Goal: Task Accomplishment & Management: Use online tool/utility

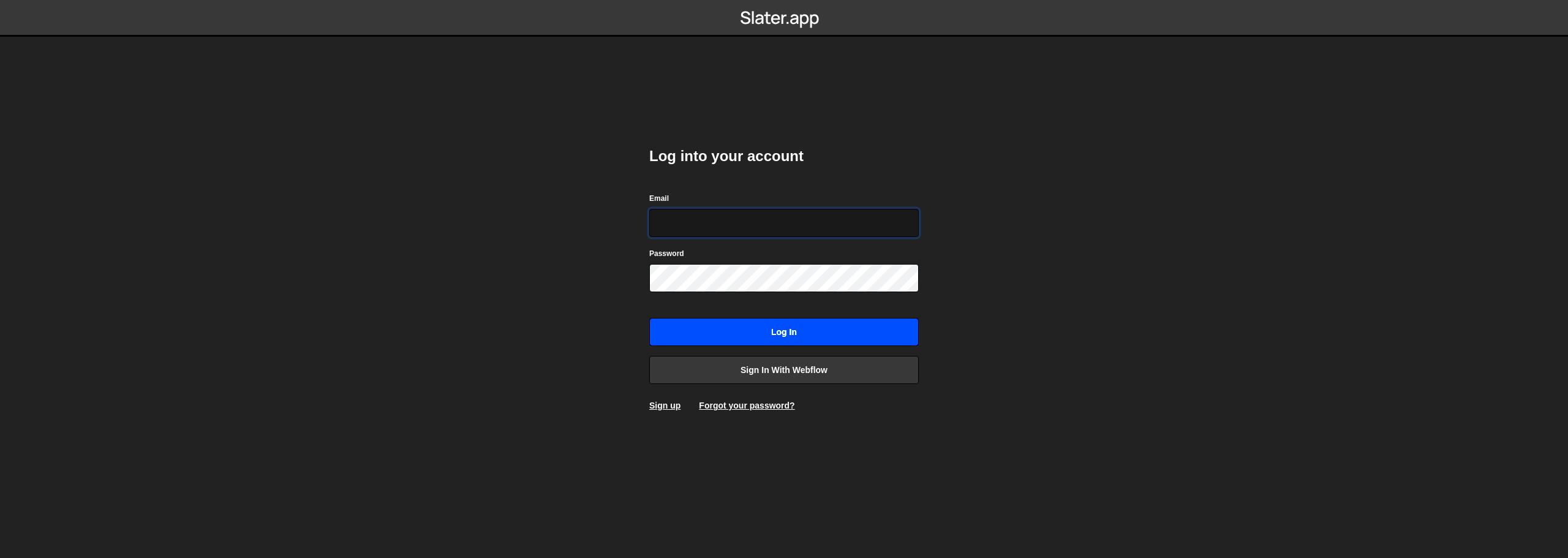
type input "[PERSON_NAME][EMAIL_ADDRESS][DOMAIN_NAME]"
click at [795, 333] on input "Log in" at bounding box center [783, 331] width 269 height 28
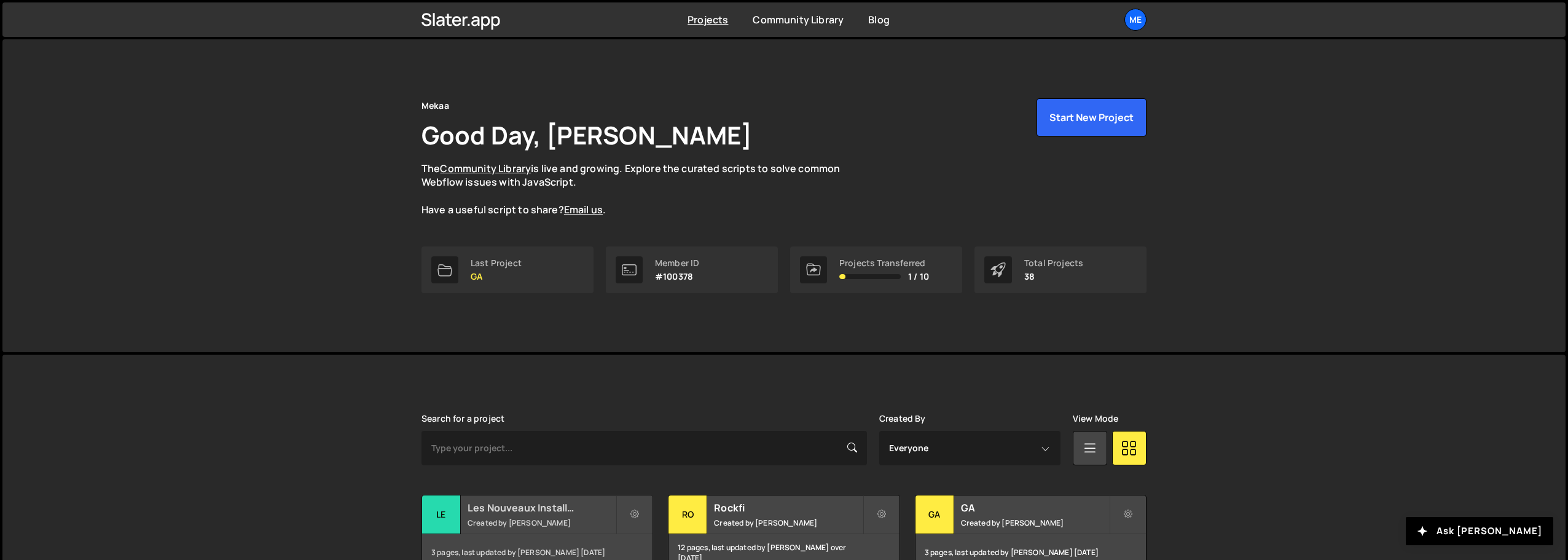
click at [525, 512] on h2 "Les Nouveaux Installateurs" at bounding box center [542, 507] width 148 height 13
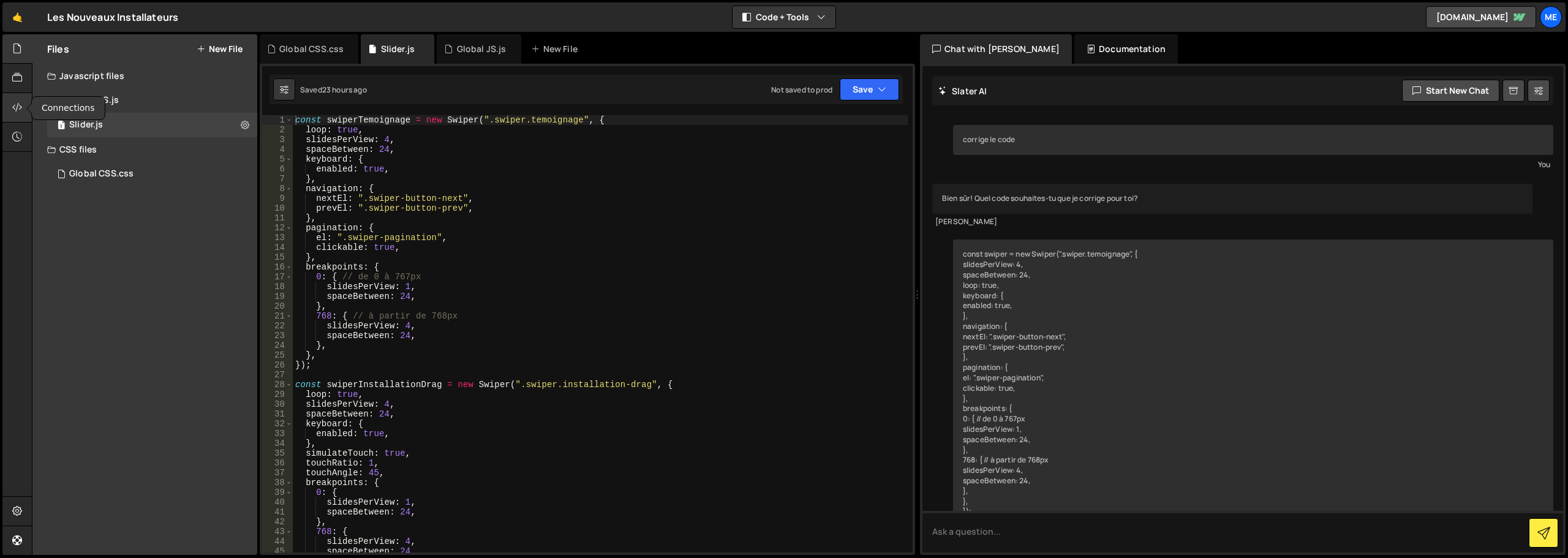
scroll to position [3870, 0]
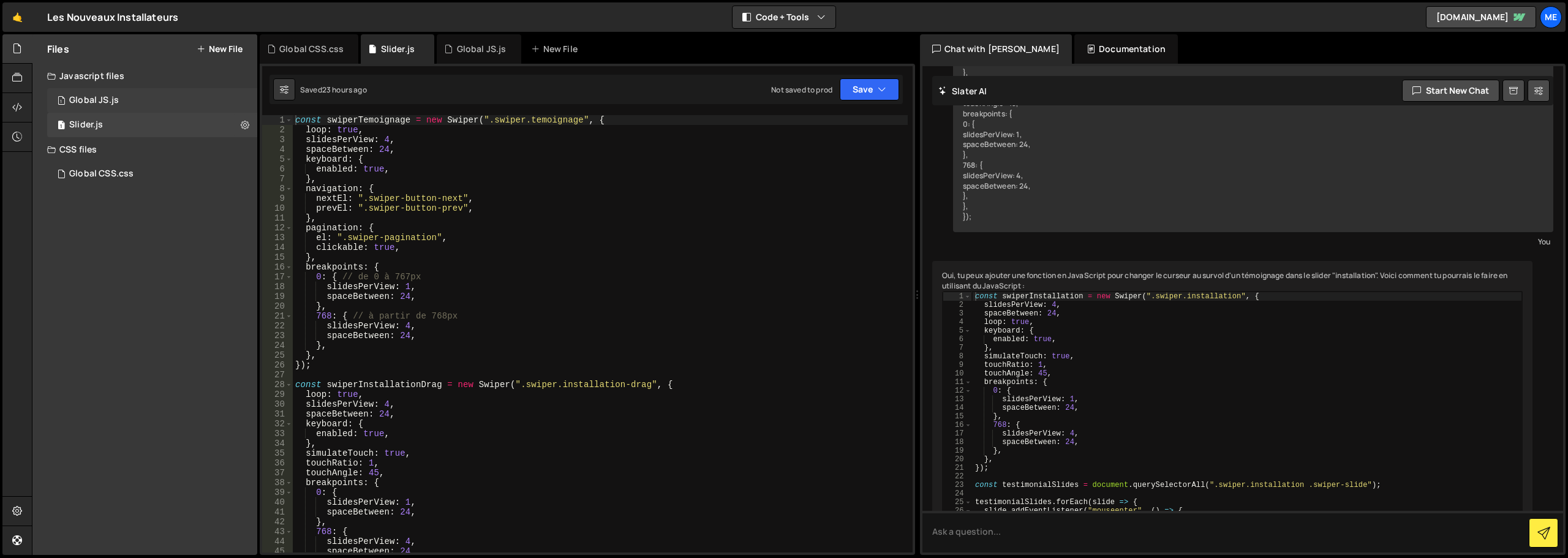
click at [109, 100] on div "Global JS.js" at bounding box center [94, 100] width 50 height 11
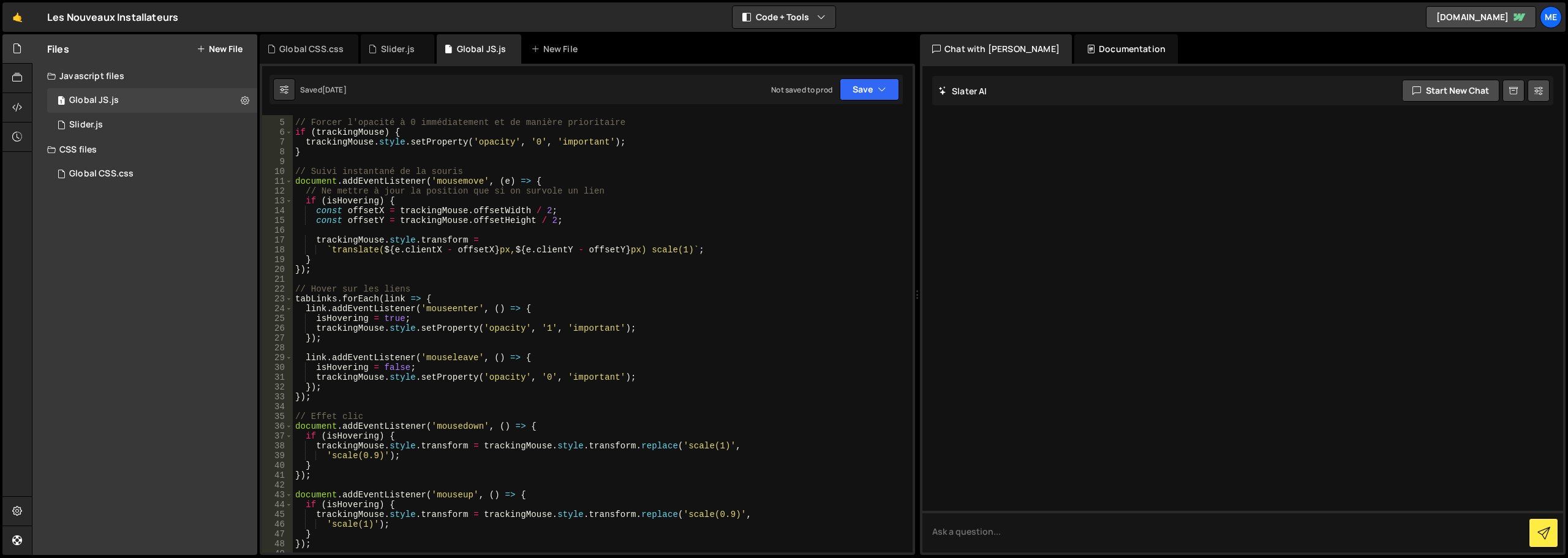
scroll to position [257, 0]
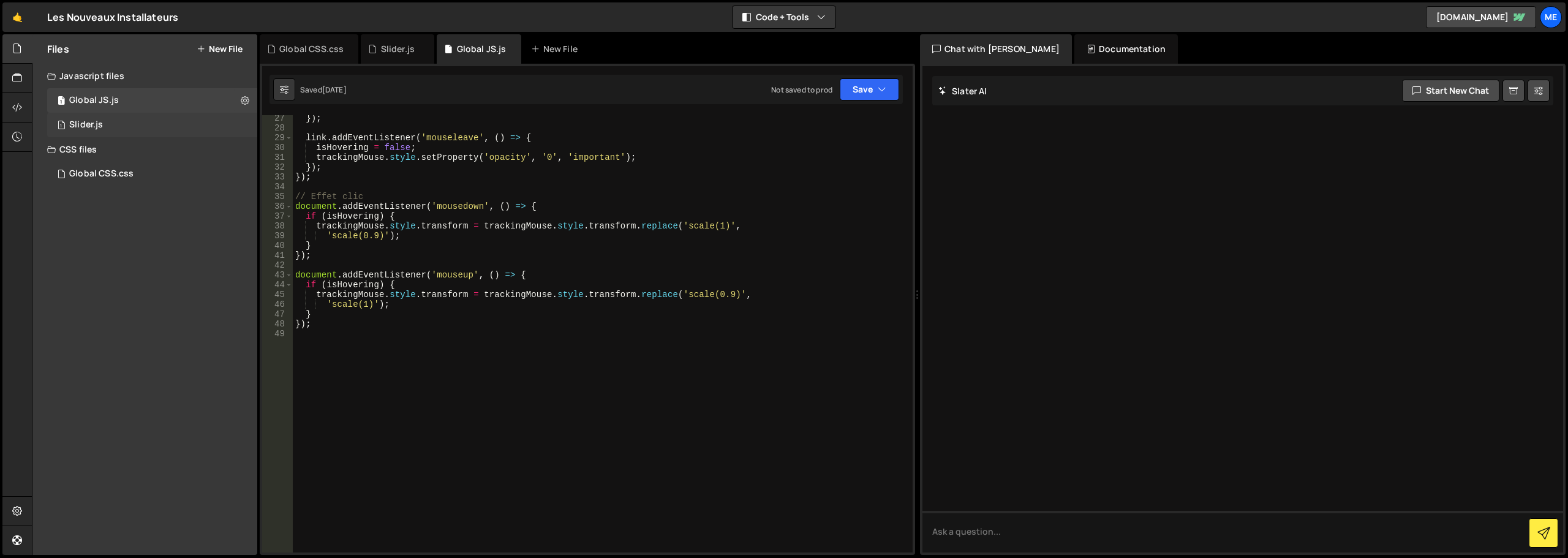
click at [88, 128] on div "Slider.js" at bounding box center [85, 125] width 34 height 11
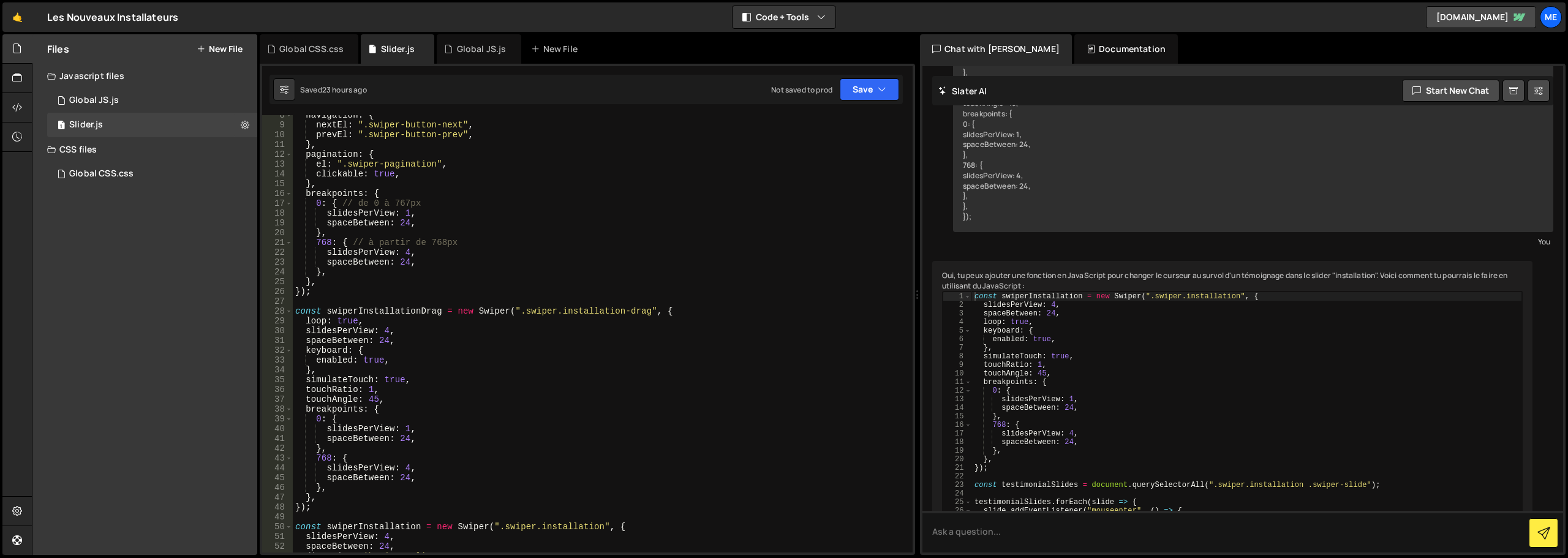
scroll to position [0, 0]
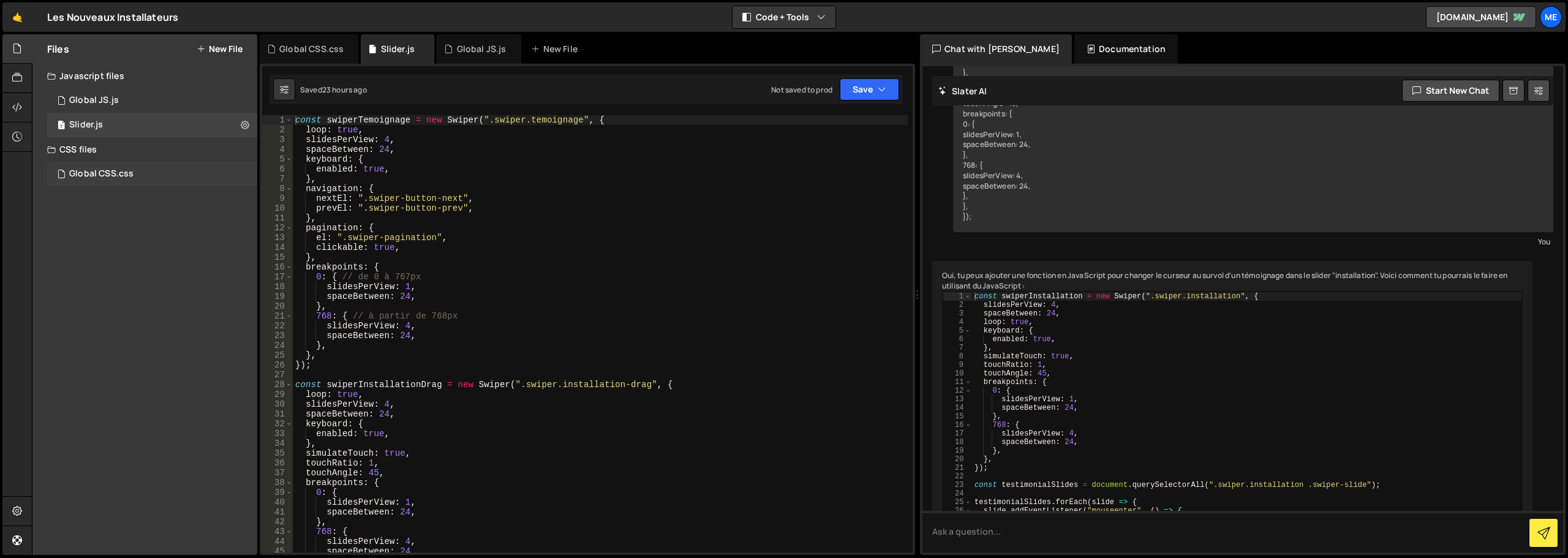
click at [102, 176] on div "Global CSS.css" at bounding box center [101, 174] width 64 height 11
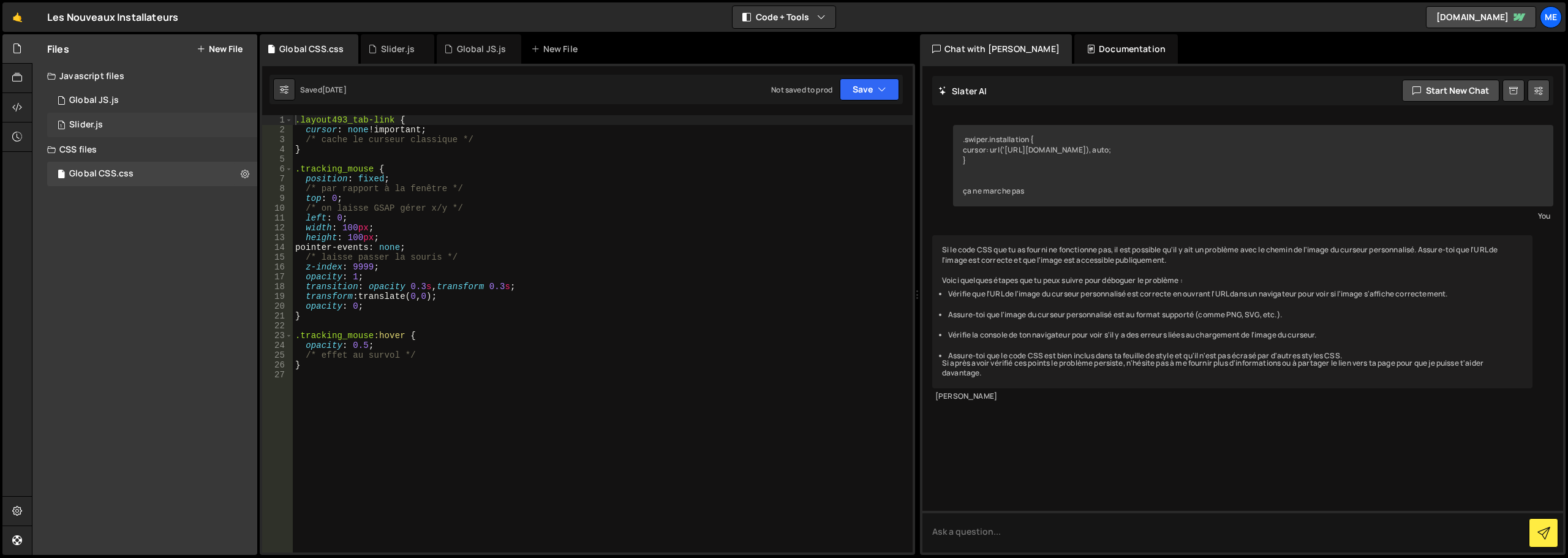
click at [116, 128] on div "1 Slider.js 0" at bounding box center [151, 125] width 210 height 25
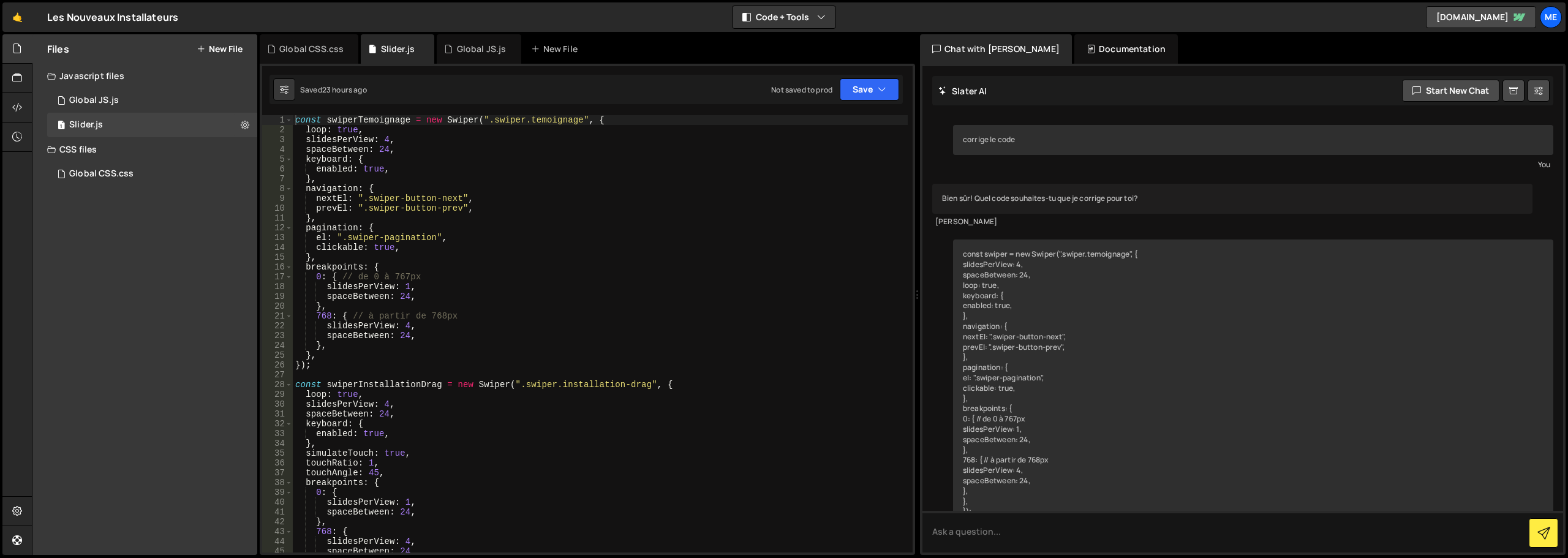
scroll to position [3870, 0]
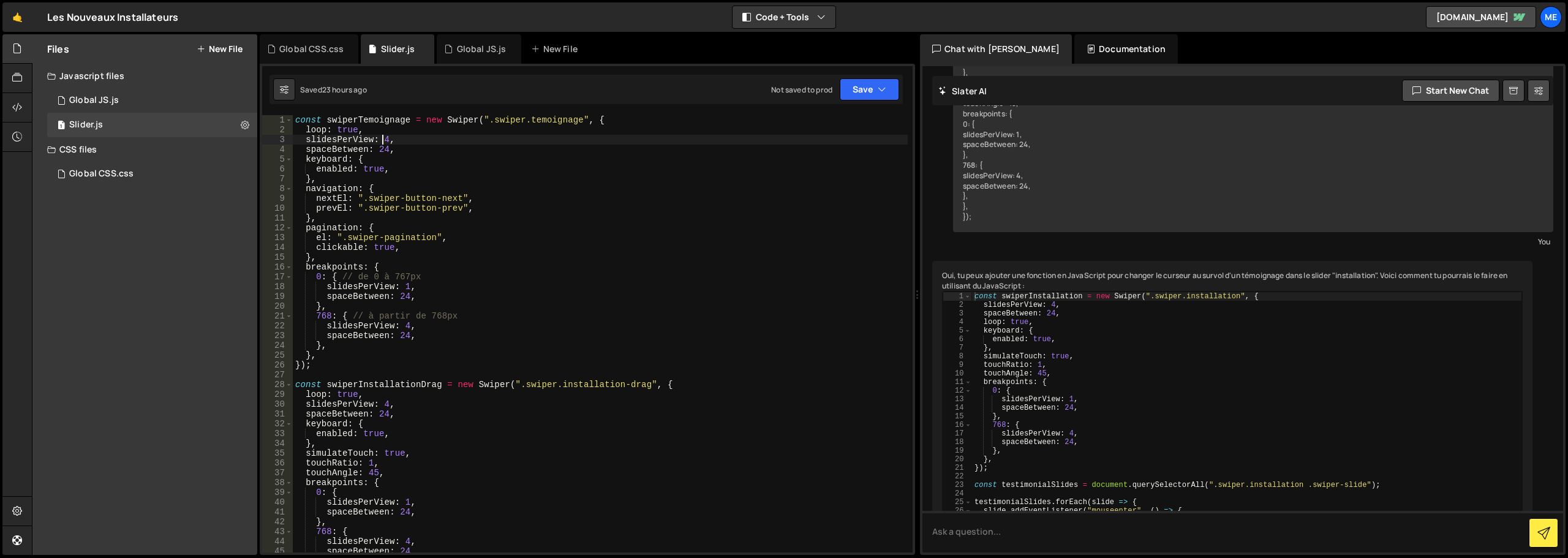
click at [383, 140] on div "const swiperTemoignage = new Swiper ( ".swiper.temoignage" , { loop : true , sl…" at bounding box center [600, 343] width 615 height 457
click at [388, 140] on div "const swiperTemoignage = new Swiper ( ".swiper.temoignage" , { loop : true , sl…" at bounding box center [600, 343] width 615 height 457
click at [427, 287] on div "const swiperTemoignage = new Swiper ( ".swiper.temoignage" , { loop : true , sl…" at bounding box center [600, 343] width 615 height 457
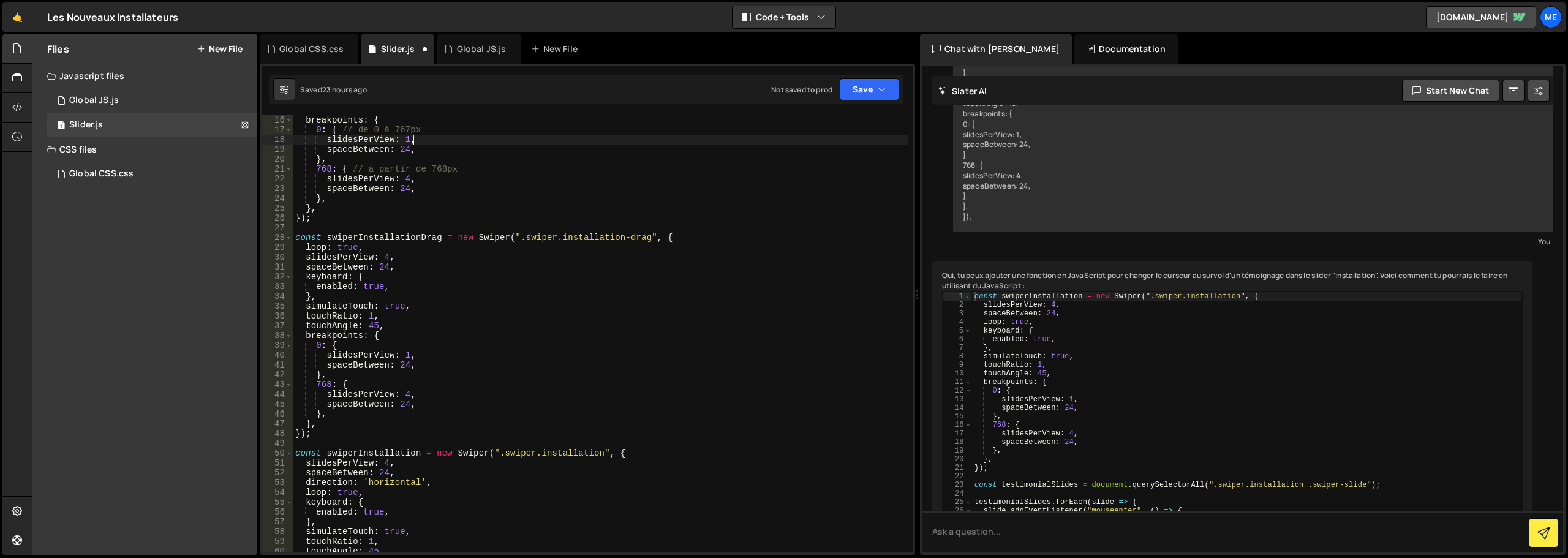
scroll to position [184, 0]
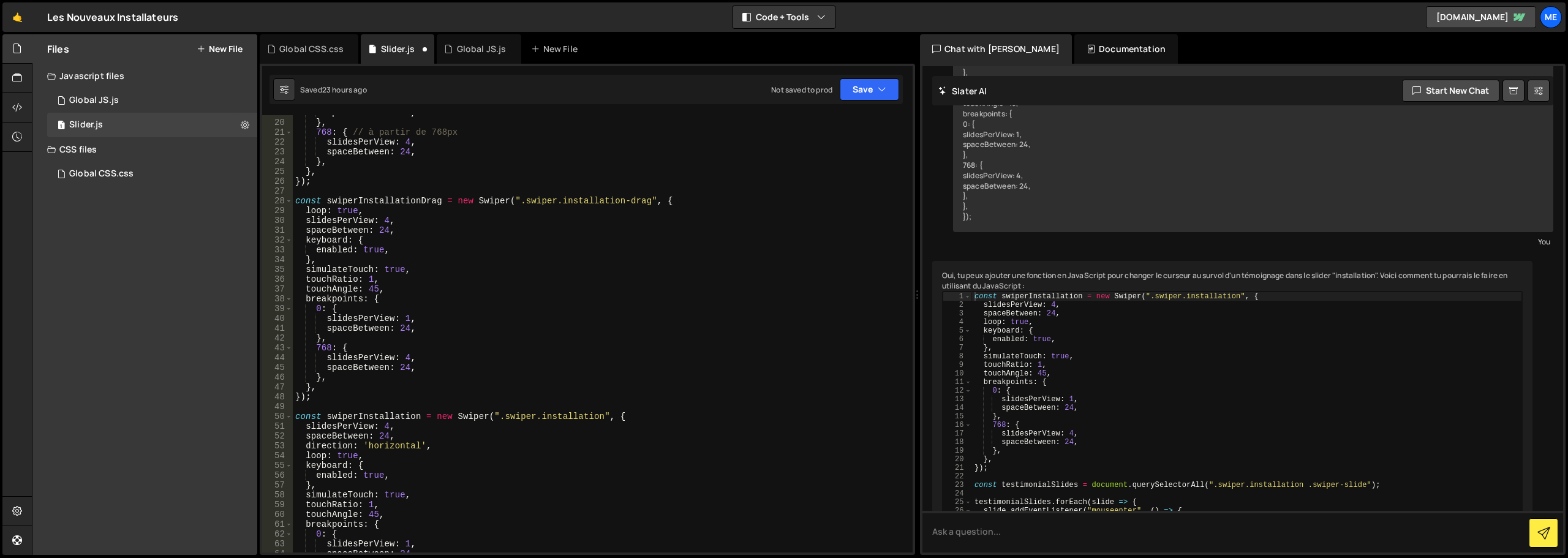
drag, startPoint x: 386, startPoint y: 223, endPoint x: 395, endPoint y: 229, distance: 10.8
click at [387, 223] on div "spaceBetween : 24 , } , 768 : { // à partir de 768px slidesPerView : 4 , spaceB…" at bounding box center [600, 336] width 615 height 457
paste textarea ""auto""
click at [849, 95] on button "Save" at bounding box center [869, 89] width 59 height 22
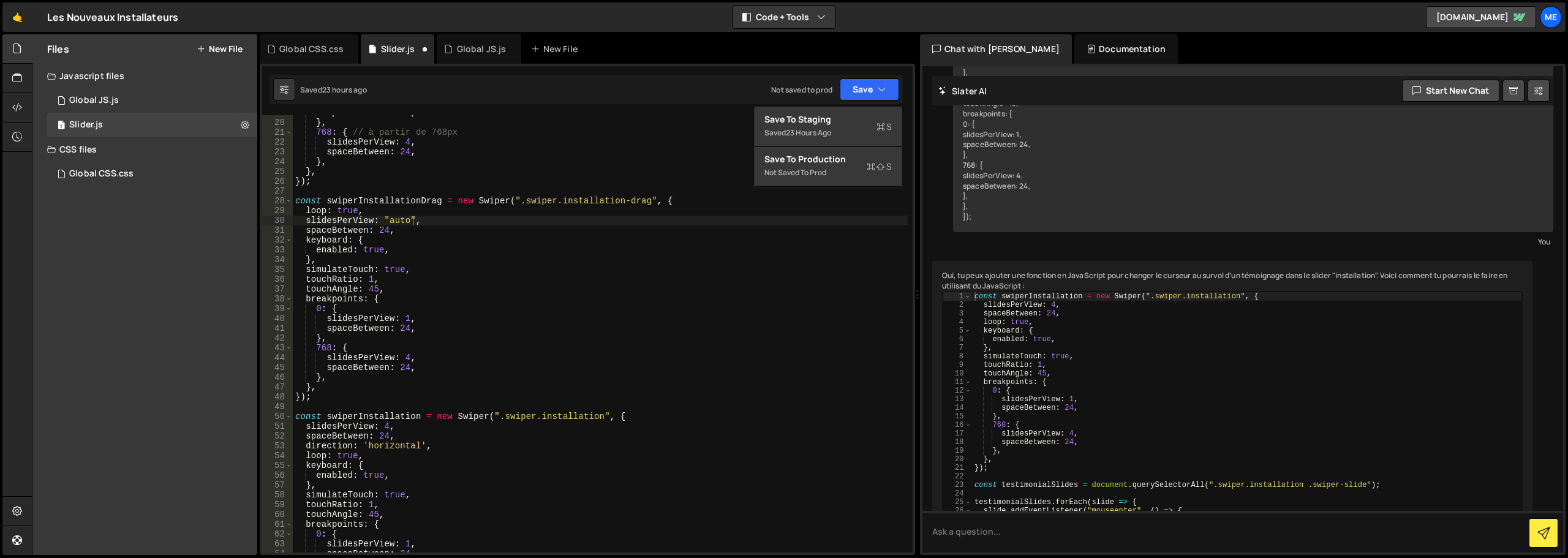
click at [401, 234] on div "spaceBetween : 24 , } , 768 : { // à partir de 768px slidesPerView : 4 , spaceB…" at bounding box center [600, 336] width 615 height 457
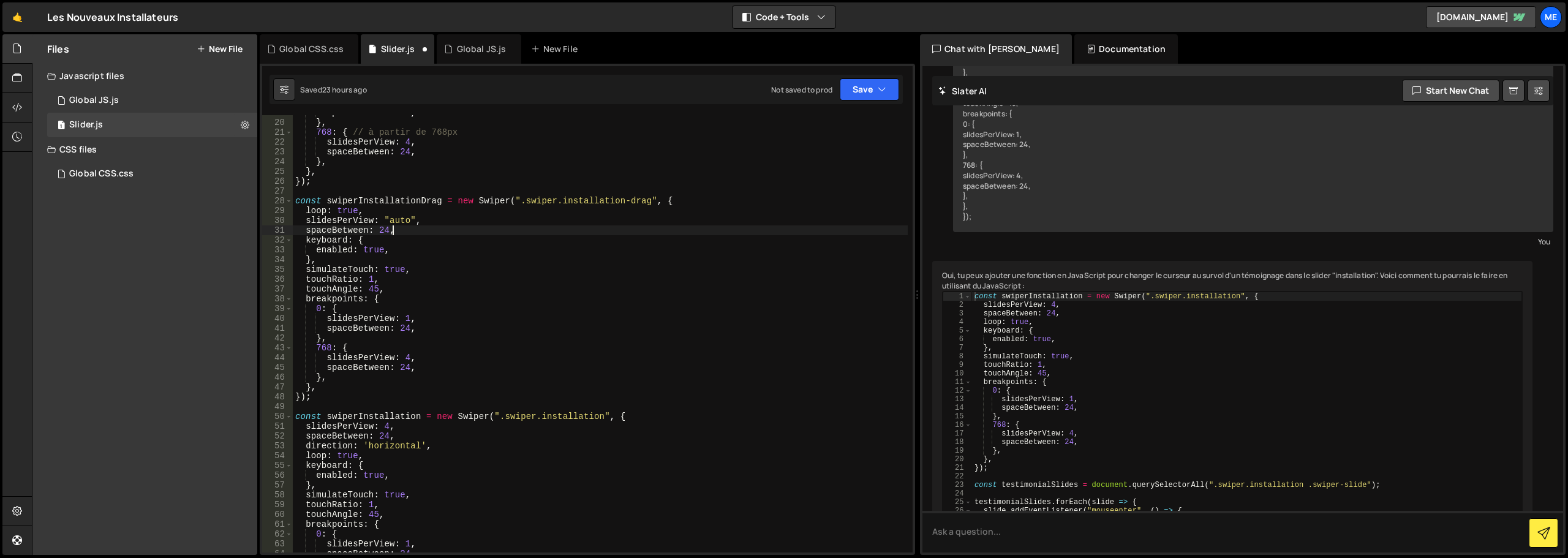
click at [431, 223] on div "spaceBetween : 24 , } , 768 : { // à partir de 768px slidesPerView : 4 , spaceB…" at bounding box center [600, 336] width 615 height 457
drag, startPoint x: 555, startPoint y: 204, endPoint x: 643, endPoint y: 202, distance: 88.0
click at [643, 202] on div "spaceBetween : 24 , } , 768 : { // à partir de 768px slidesPerView : 4 , spaceB…" at bounding box center [600, 336] width 615 height 457
click at [626, 232] on div "spaceBetween : 24 , } , 768 : { // à partir de 768px slidesPerView : 4 , spaceB…" at bounding box center [600, 336] width 615 height 457
click at [373, 207] on div "spaceBetween : 24 , } , 768 : { // à partir de 768px slidesPerView : 4 , spaceB…" at bounding box center [600, 336] width 615 height 457
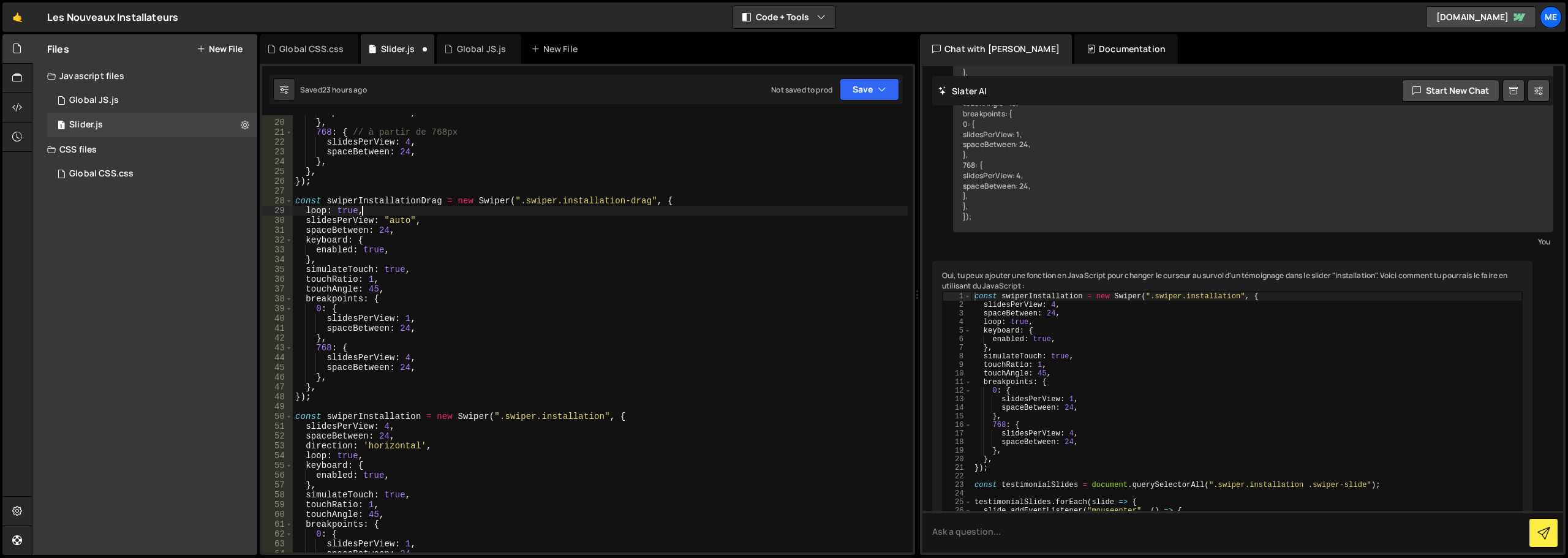
scroll to position [0, 4]
click at [373, 207] on div "spaceBetween : 24 , } , 768 : { // à partir de 768px slidesPerView : 4 , spaceB…" at bounding box center [600, 336] width 615 height 457
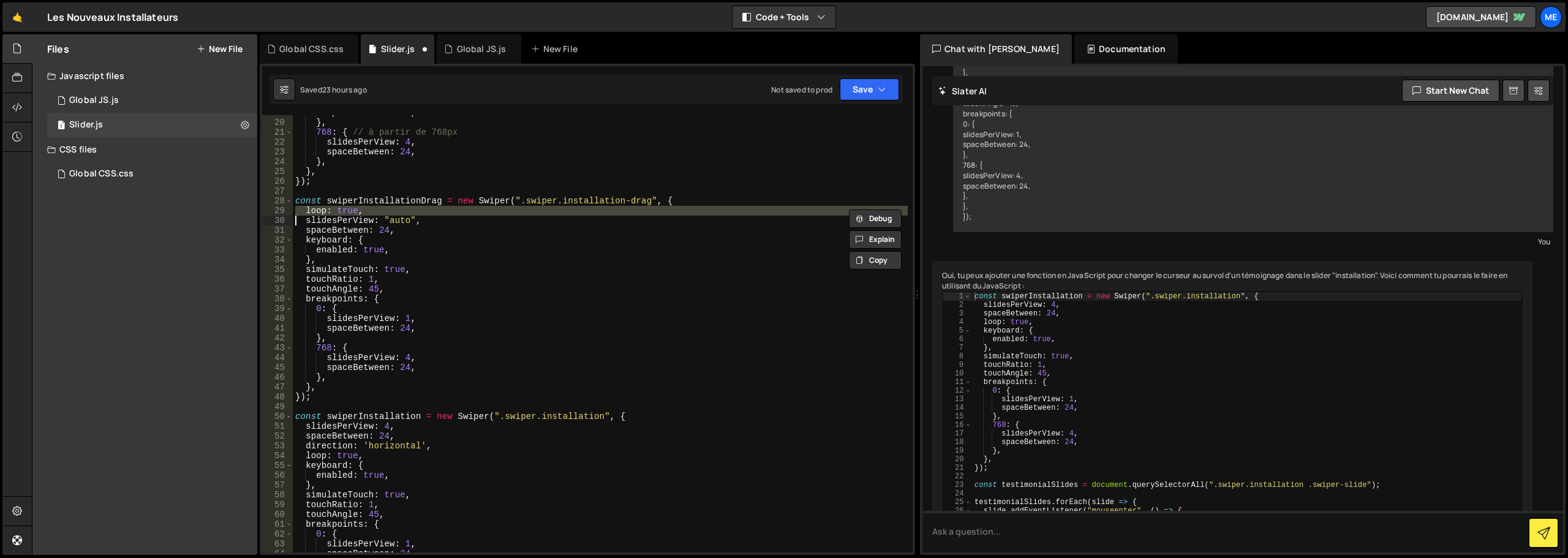
click at [345, 209] on div "spaceBetween : 24 , } , 768 : { // à partir de 768px slidesPerView : 4 , spaceB…" at bounding box center [600, 333] width 615 height 437
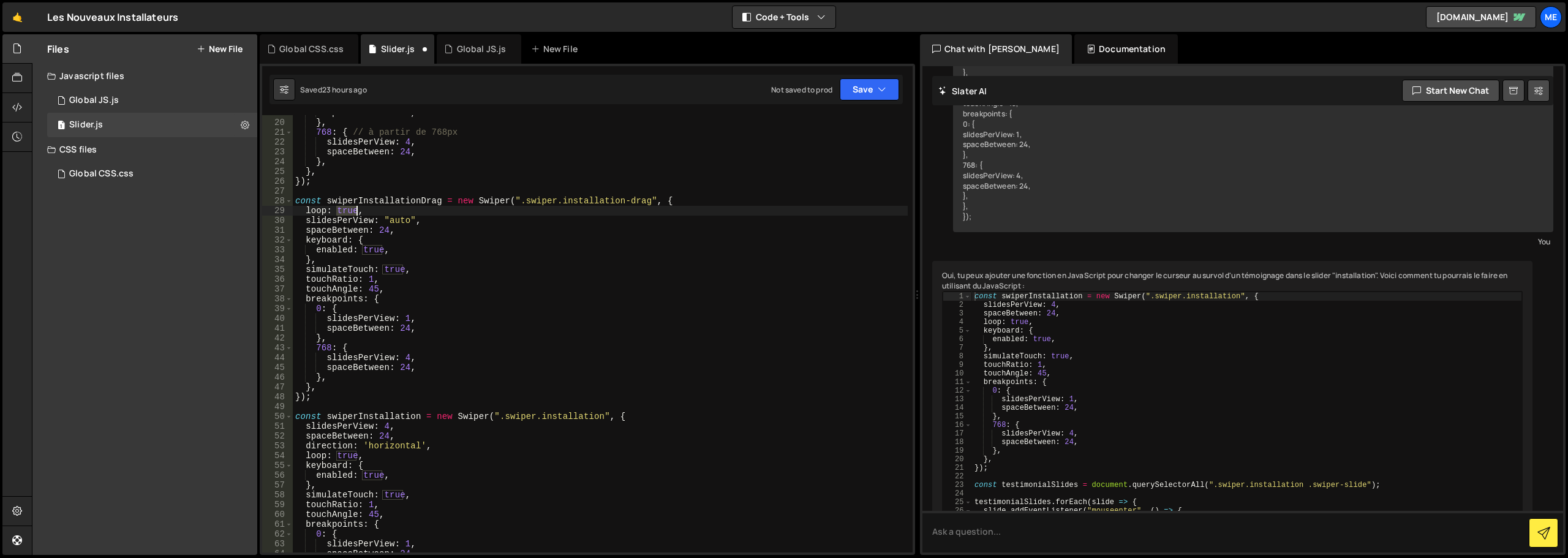
click at [345, 209] on div "spaceBetween : 24 , } , 768 : { // à partir de 768px slidesPerView : 4 , spaceB…" at bounding box center [600, 336] width 615 height 457
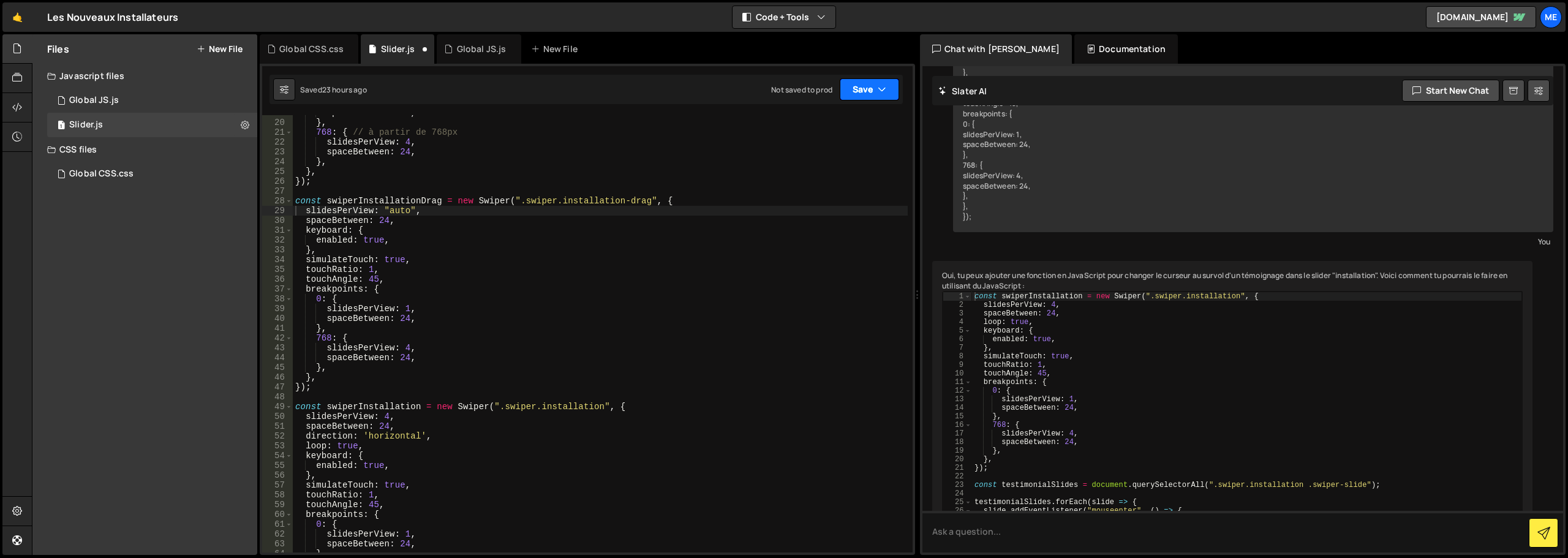
click at [859, 96] on button "Save" at bounding box center [869, 89] width 59 height 22
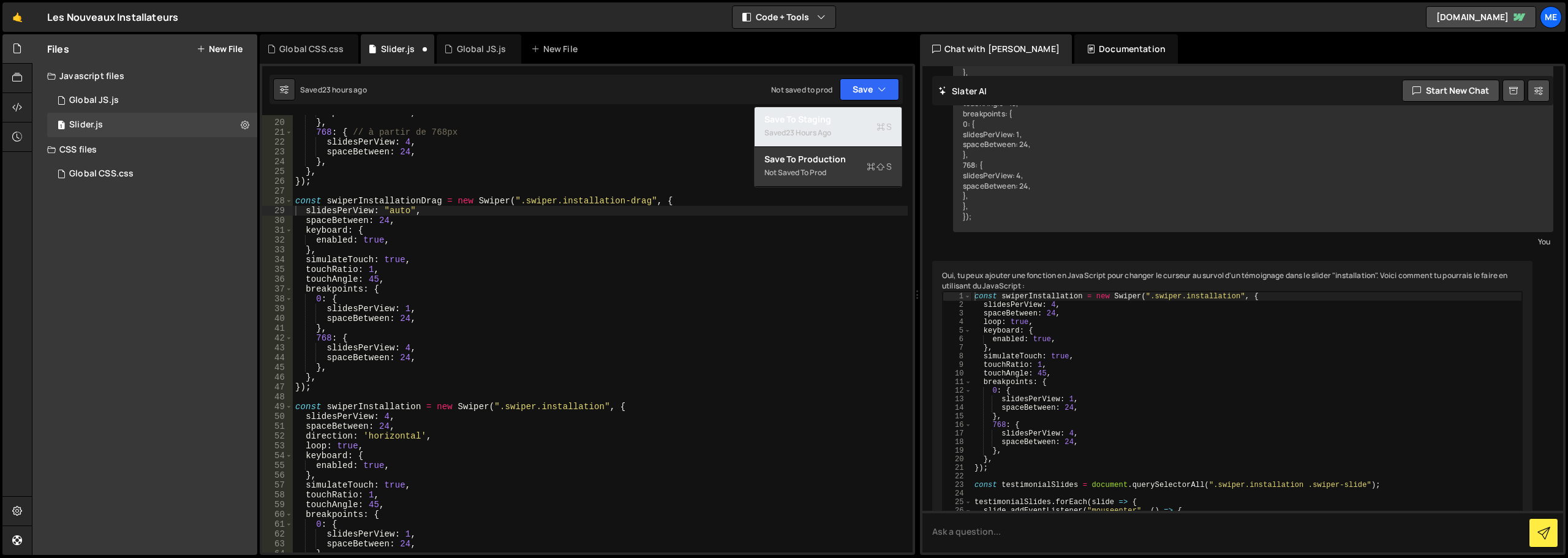
click at [807, 109] on button "Save to Staging S Saved 23 hours ago" at bounding box center [828, 127] width 147 height 40
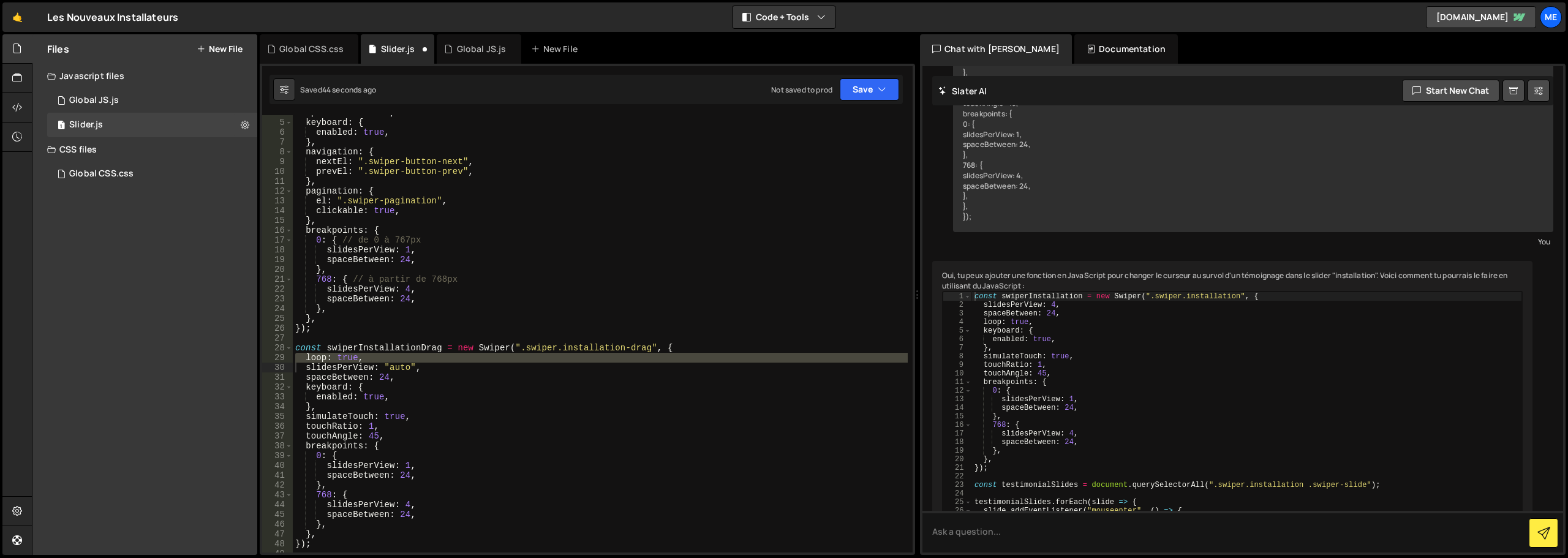
scroll to position [36, 0]
click at [324, 356] on div "spaceBetween : 24 , keyboard : { enabled : true , } , navigation : { nextEl : "…" at bounding box center [600, 333] width 615 height 437
click at [324, 356] on div "spaceBetween : 24 , keyboard : { enabled : true , } , navigation : { nextEl : "…" at bounding box center [600, 336] width 615 height 457
click at [343, 358] on div "spaceBetween : 24 , keyboard : { enabled : true , } , navigation : { nextEl : "…" at bounding box center [600, 333] width 615 height 437
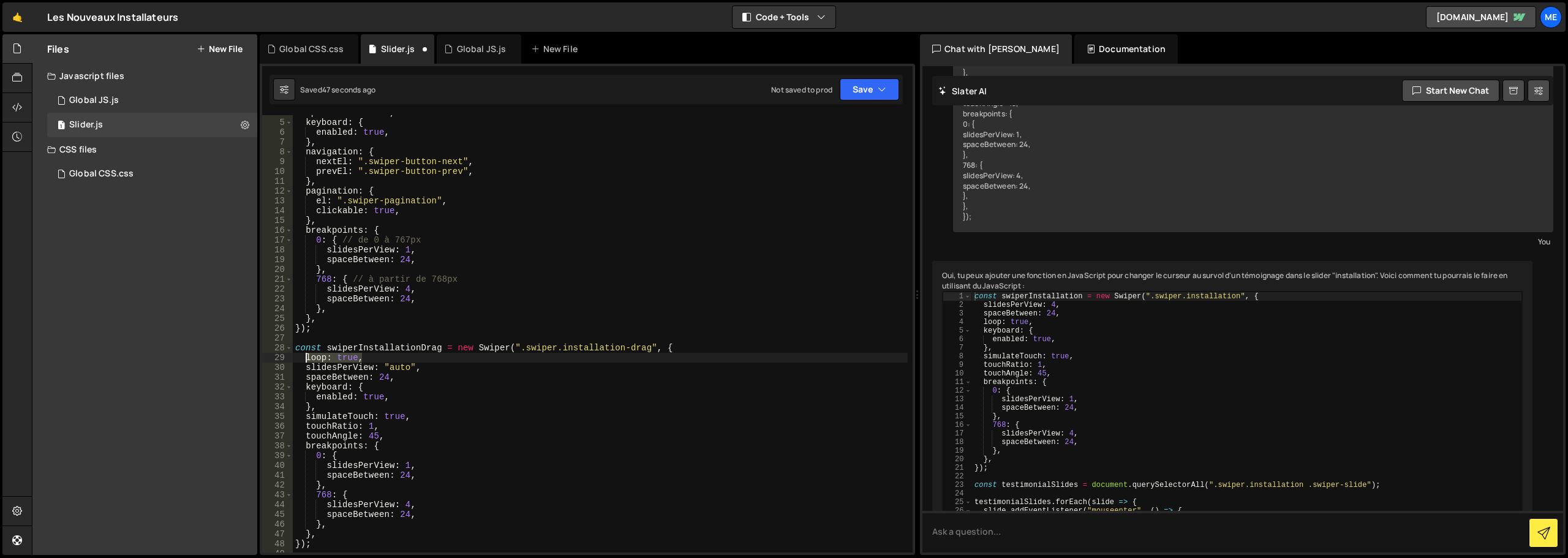
drag, startPoint x: 359, startPoint y: 358, endPoint x: 302, endPoint y: 354, distance: 57.1
click at [302, 354] on div "spaceBetween : 24 , keyboard : { enabled : true , } , navigation : { nextEl : "…" at bounding box center [600, 336] width 615 height 457
click at [380, 368] on div "spaceBetween : 24 , keyboard : { enabled : true , } , navigation : { nextEl : "…" at bounding box center [600, 336] width 615 height 457
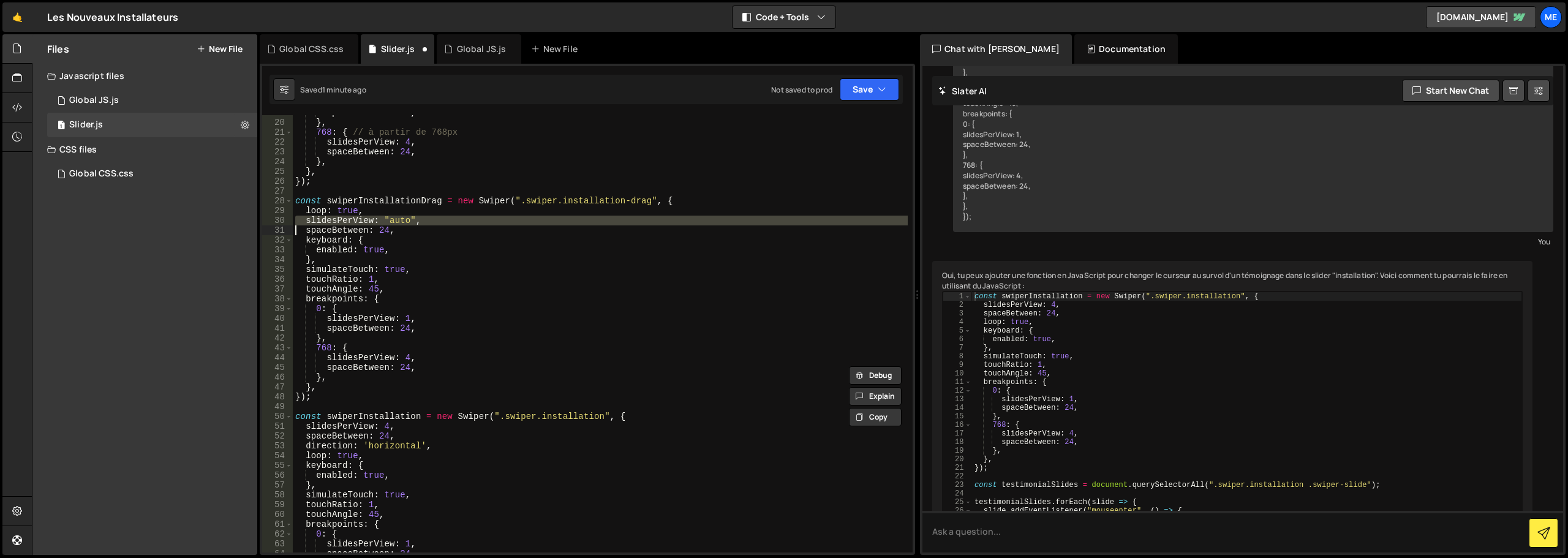
scroll to position [220, 0]
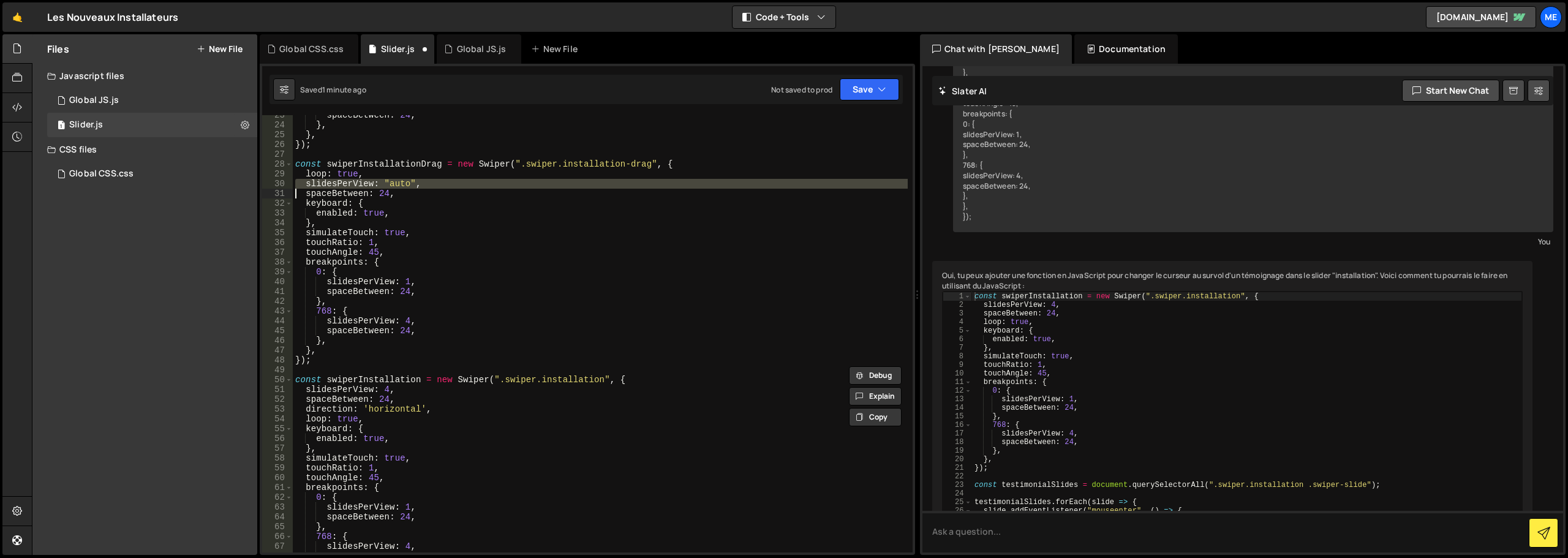
click at [402, 409] on div "spaceBetween : 24 , } , } , }) ; const swiperInstallationDrag = new Swiper ( ".…" at bounding box center [600, 338] width 615 height 457
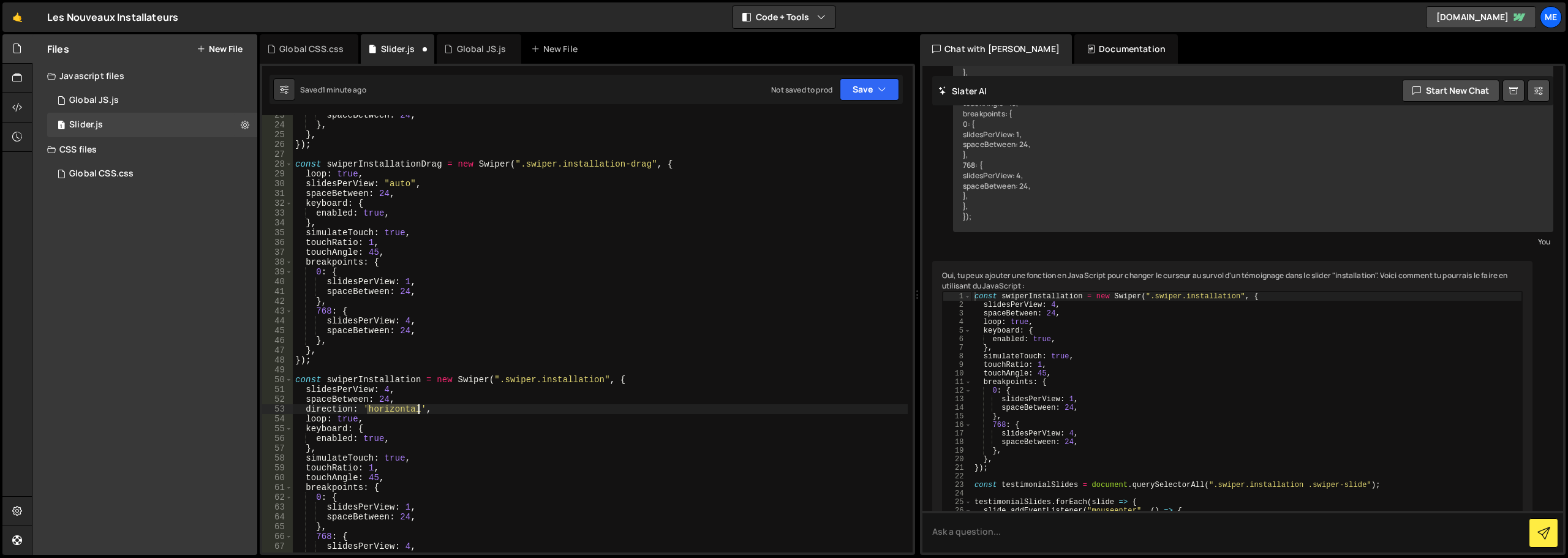
click at [402, 409] on div "spaceBetween : 24 , } , } , }) ; const swiperInstallationDrag = new Swiper ( ".…" at bounding box center [600, 338] width 615 height 457
click at [362, 391] on div "spaceBetween : 24 , } , } , }) ; const swiperInstallationDrag = new Swiper ( ".…" at bounding box center [600, 338] width 615 height 457
click at [363, 391] on div "spaceBetween : 24 , } , } , }) ; const swiperInstallationDrag = new Swiper ( ".…" at bounding box center [600, 338] width 615 height 457
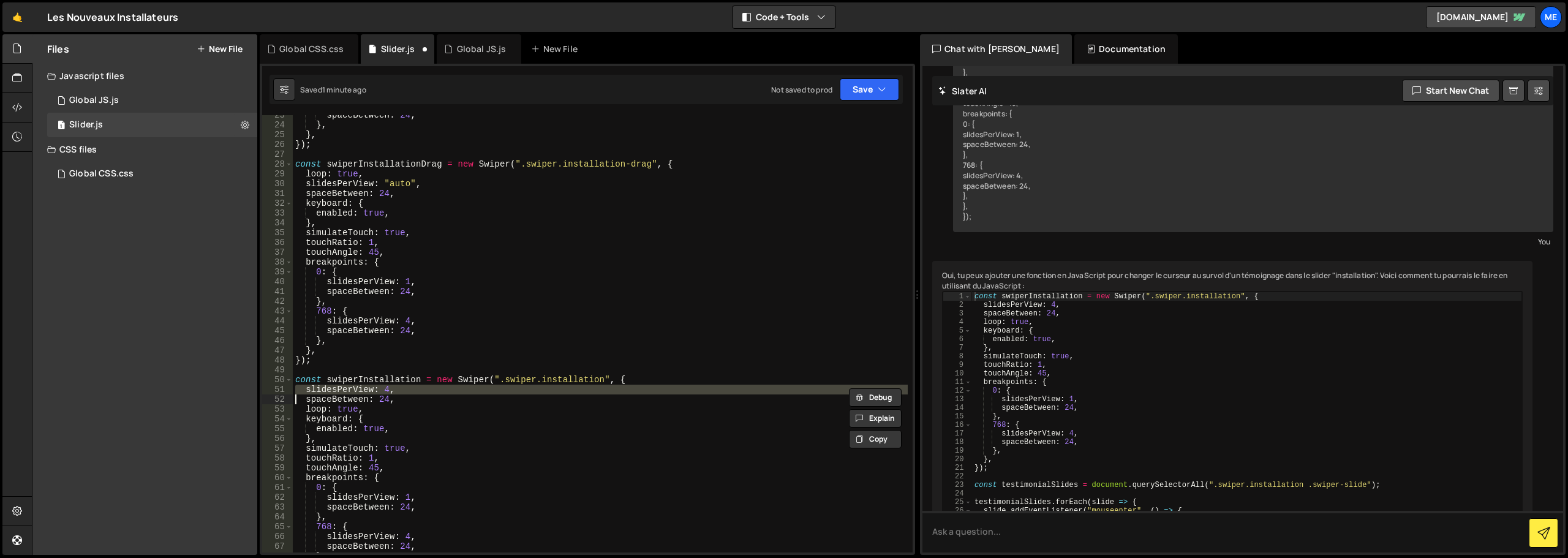
paste textarea
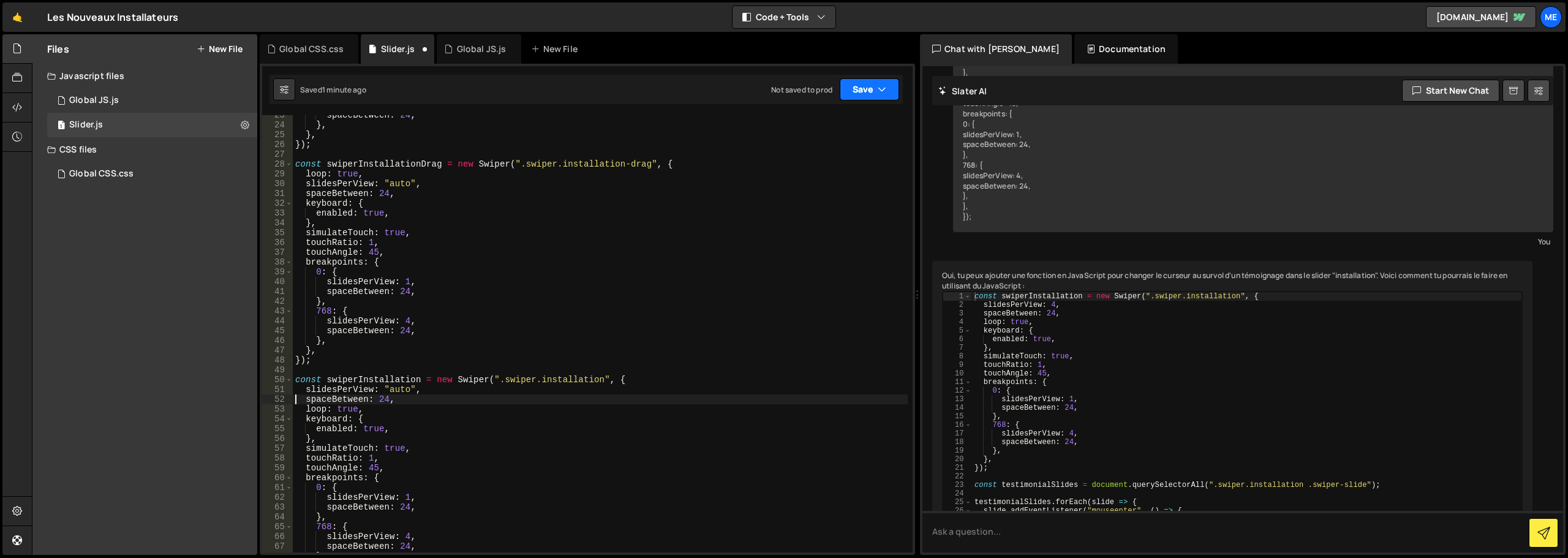
click at [870, 98] on button "Save" at bounding box center [869, 89] width 59 height 22
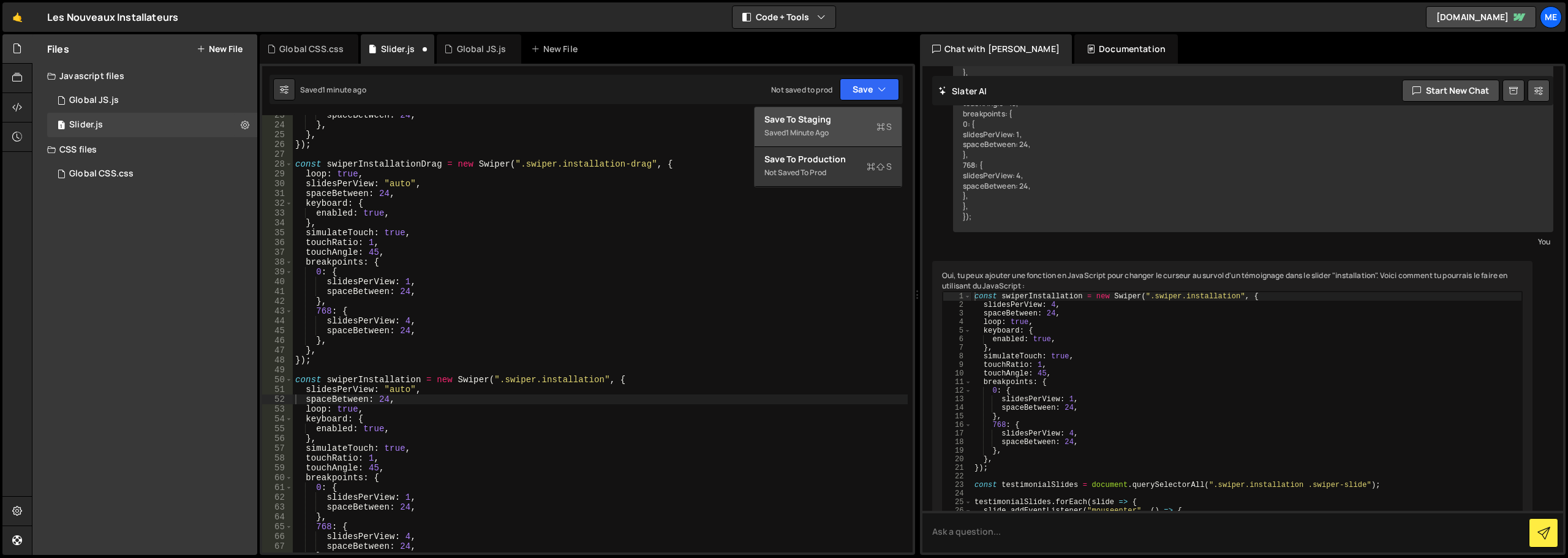
click at [795, 128] on div "1 minute ago" at bounding box center [807, 132] width 43 height 11
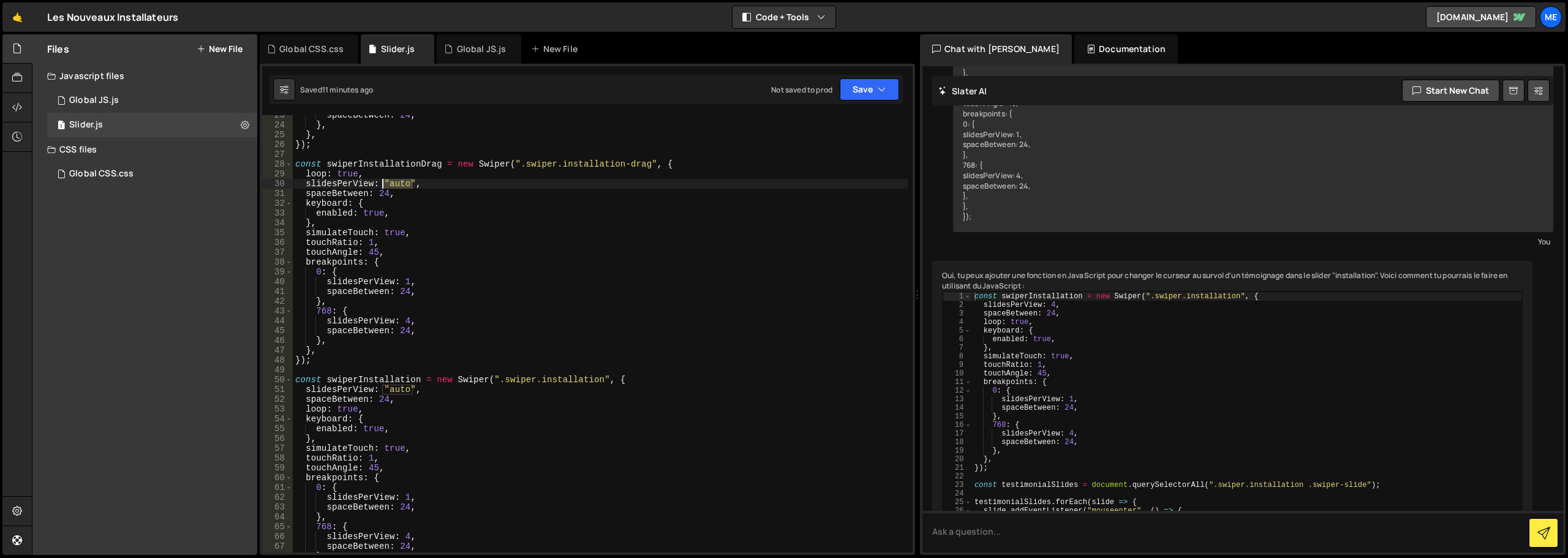
drag, startPoint x: 413, startPoint y: 182, endPoint x: 383, endPoint y: 181, distance: 30.0
click at [383, 181] on div "spaceBetween : 24 , } , } , }) ; const swiperInstallationDrag = new Swiper ( ".…" at bounding box center [600, 338] width 615 height 457
click at [404, 279] on div "spaceBetween : 24 , } , } , }) ; const swiperInstallationDrag = new Swiper ( ".…" at bounding box center [600, 338] width 615 height 457
paste textarea ""auto""
click at [409, 318] on div "spaceBetween : 24 , } , } , }) ; const swiperInstallationDrag = new Swiper ( ".…" at bounding box center [600, 338] width 615 height 457
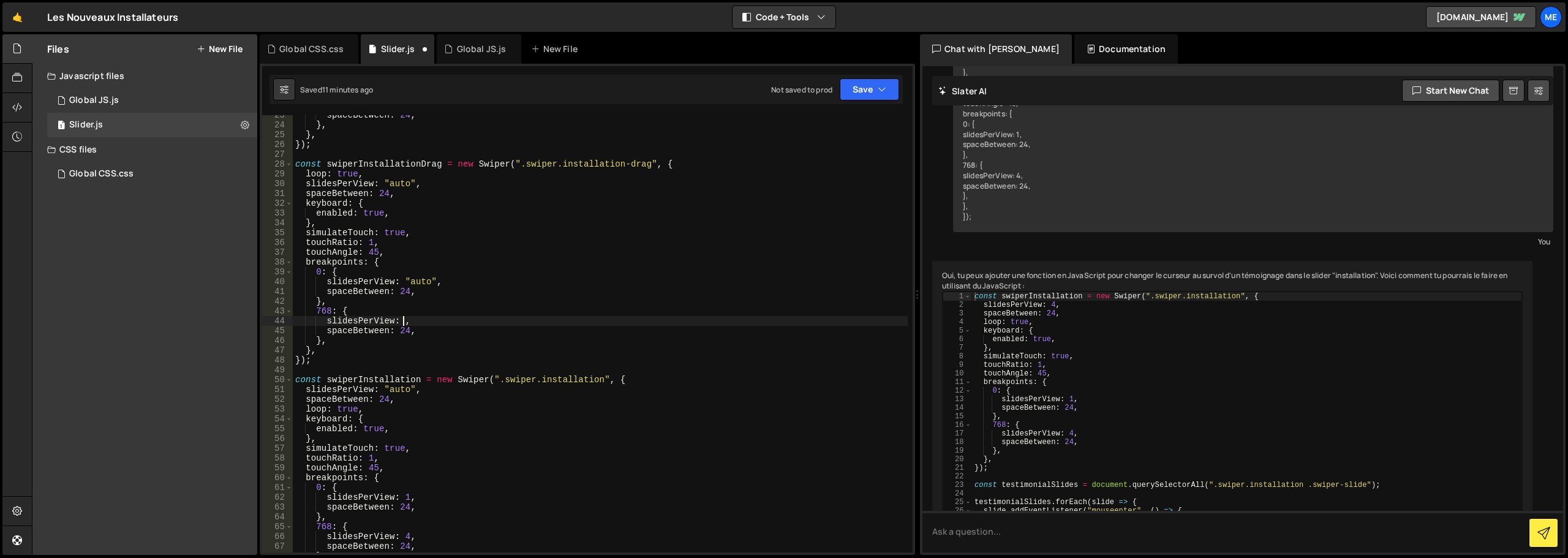
paste textarea ""auto""
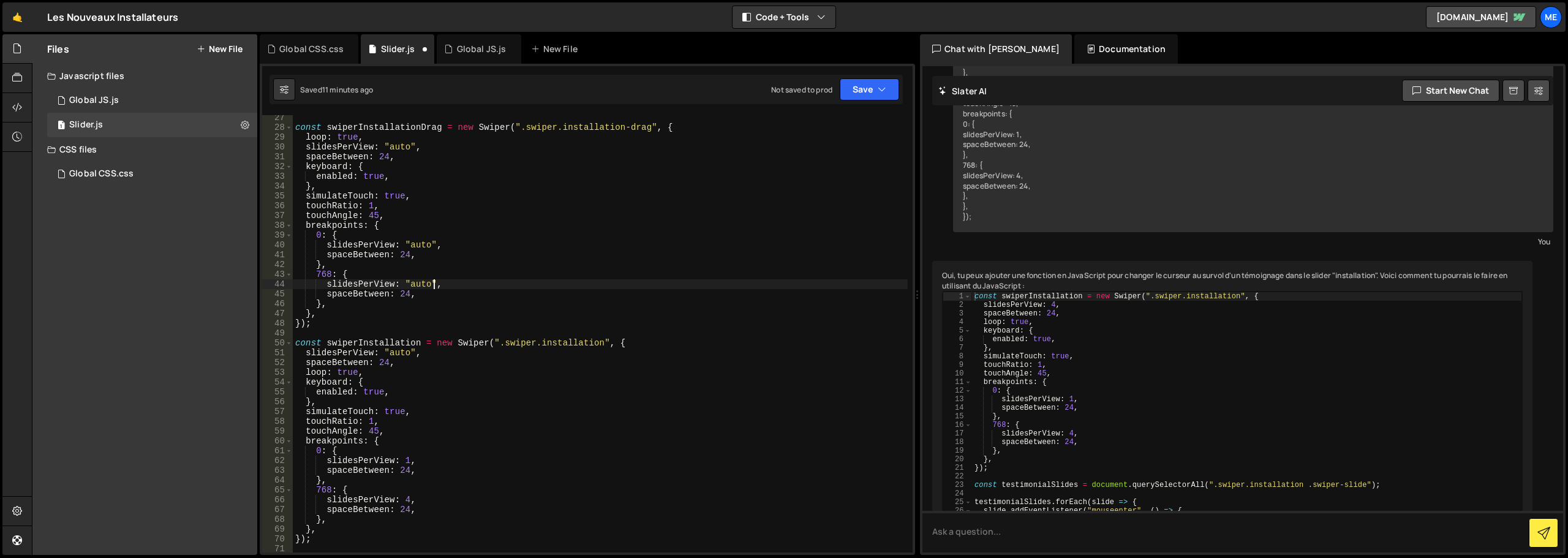
scroll to position [257, 0]
click at [408, 461] on div "const swiperInstallationDrag = new Swiper ( ".swiper.installation-drag" , { loo…" at bounding box center [600, 341] width 615 height 457
paste textarea ""auto""
click at [407, 498] on div "const swiperInstallationDrag = new Swiper ( ".swiper.installation-drag" , { loo…" at bounding box center [600, 341] width 615 height 457
paste textarea ""auto""
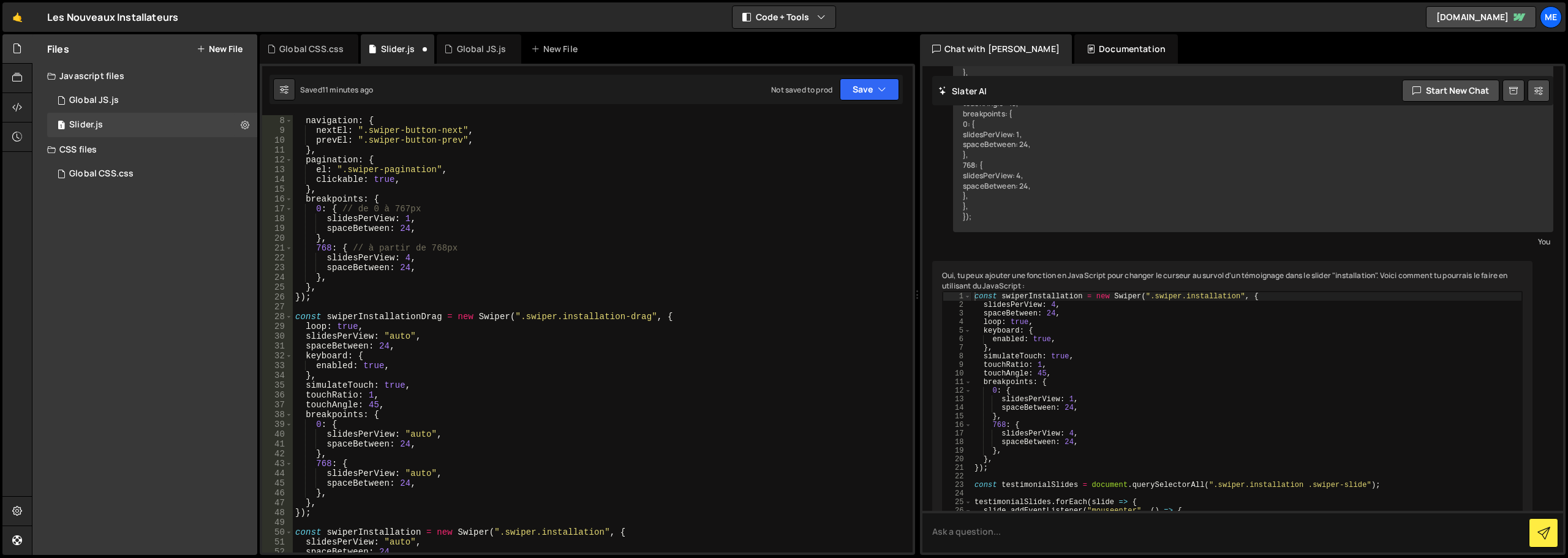
scroll to position [0, 0]
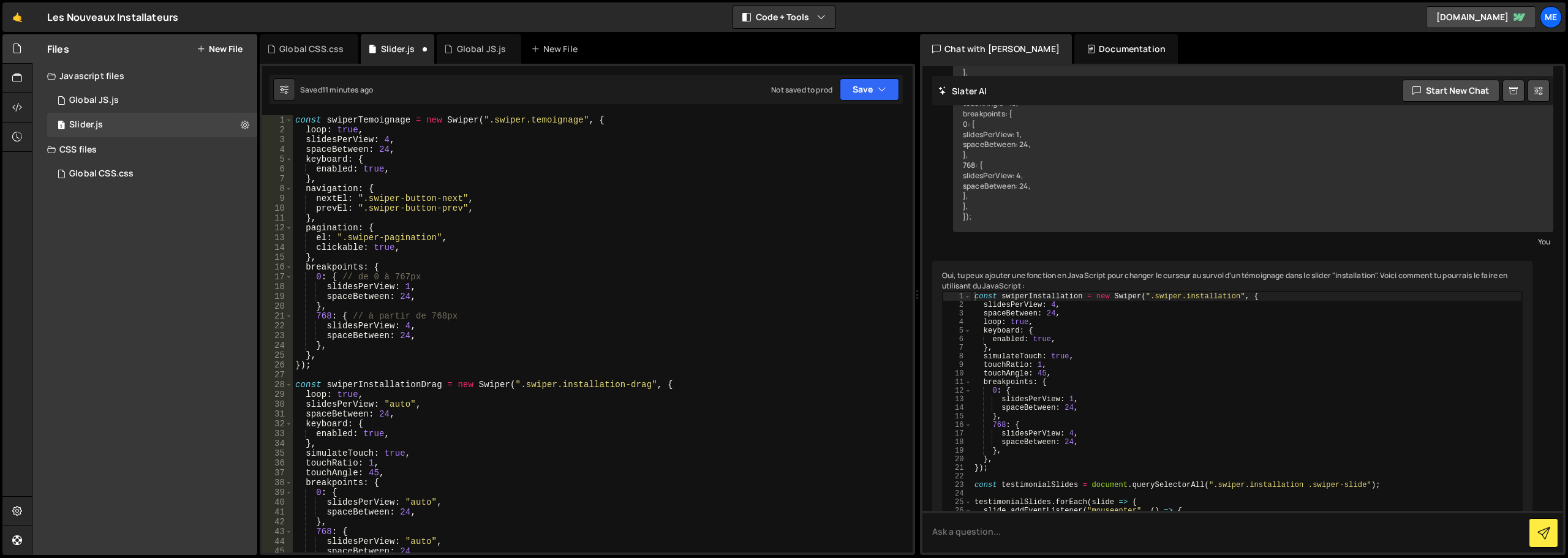
click at [388, 140] on div "const swiperTemoignage = new Swiper ( ".swiper.temoignage" , { loop : true , sl…" at bounding box center [600, 343] width 615 height 457
paste textarea ""auto""
click at [410, 288] on div "const swiperTemoignage = new Swiper ( ".swiper.temoignage" , { loop : true , sl…" at bounding box center [600, 343] width 615 height 457
click at [408, 297] on div "const swiperTemoignage = new Swiper ( ".swiper.temoignage" , { loop : true , sl…" at bounding box center [600, 343] width 615 height 457
click at [408, 286] on div "const swiperTemoignage = new Swiper ( ".swiper.temoignage" , { loop : true , sl…" at bounding box center [600, 343] width 615 height 457
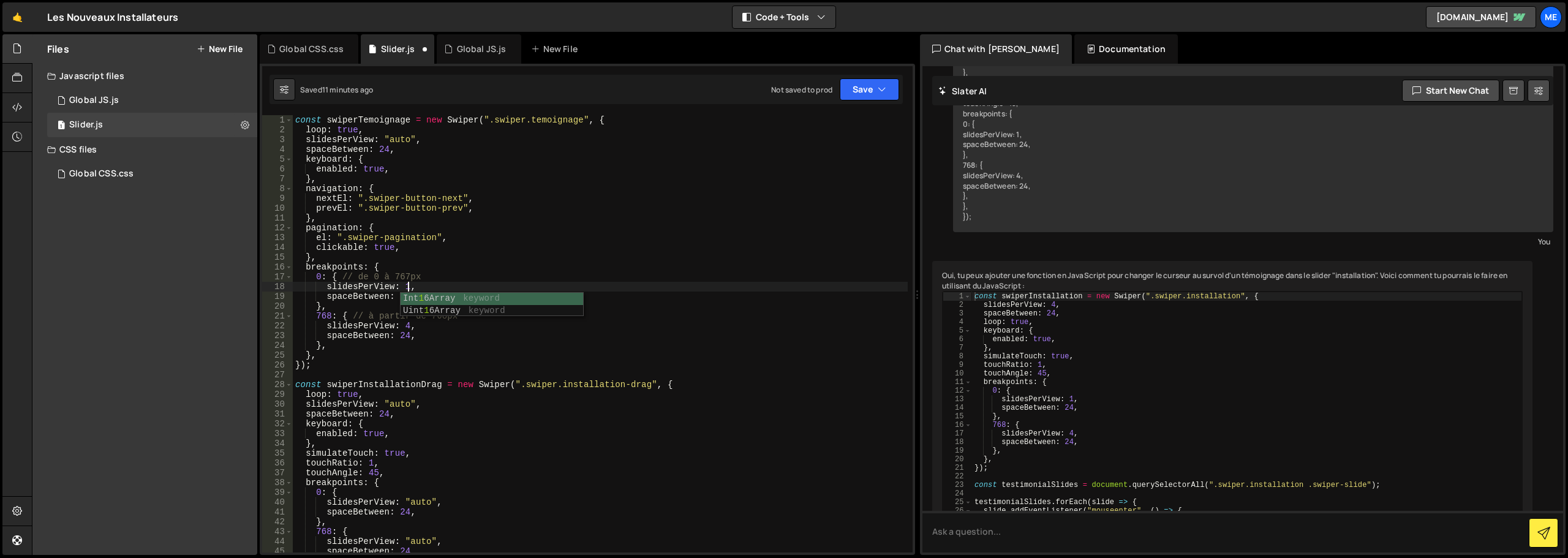
scroll to position [0, 8]
click at [526, 345] on div "const swiperTemoignage = new Swiper ( ".swiper.temoignage" , { loop : true , sl…" at bounding box center [600, 343] width 615 height 457
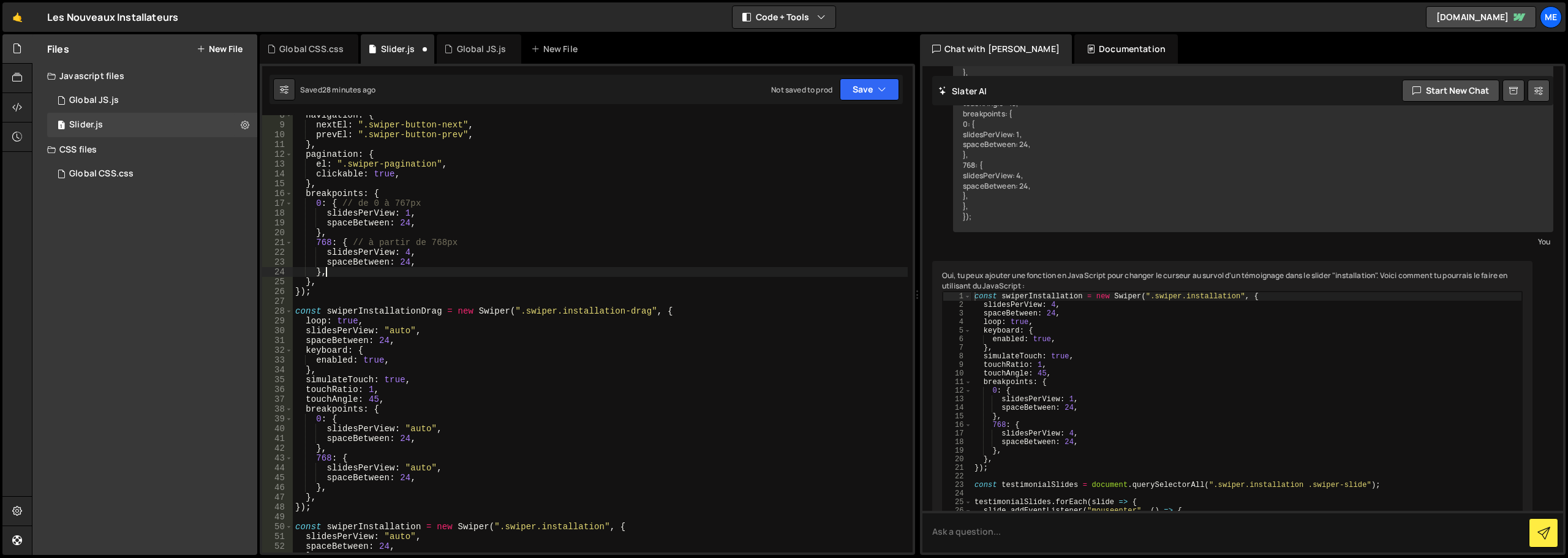
click at [395, 330] on div "navigation : { nextEl : ".swiper-button-next" , prevEl : ".swiper-button-prev" …" at bounding box center [600, 338] width 615 height 457
click at [525, 295] on div "navigation : { nextEl : ".swiper-button-next" , prevEl : ".swiper-button-prev" …" at bounding box center [600, 338] width 615 height 457
click at [864, 92] on button "Save" at bounding box center [869, 89] width 59 height 22
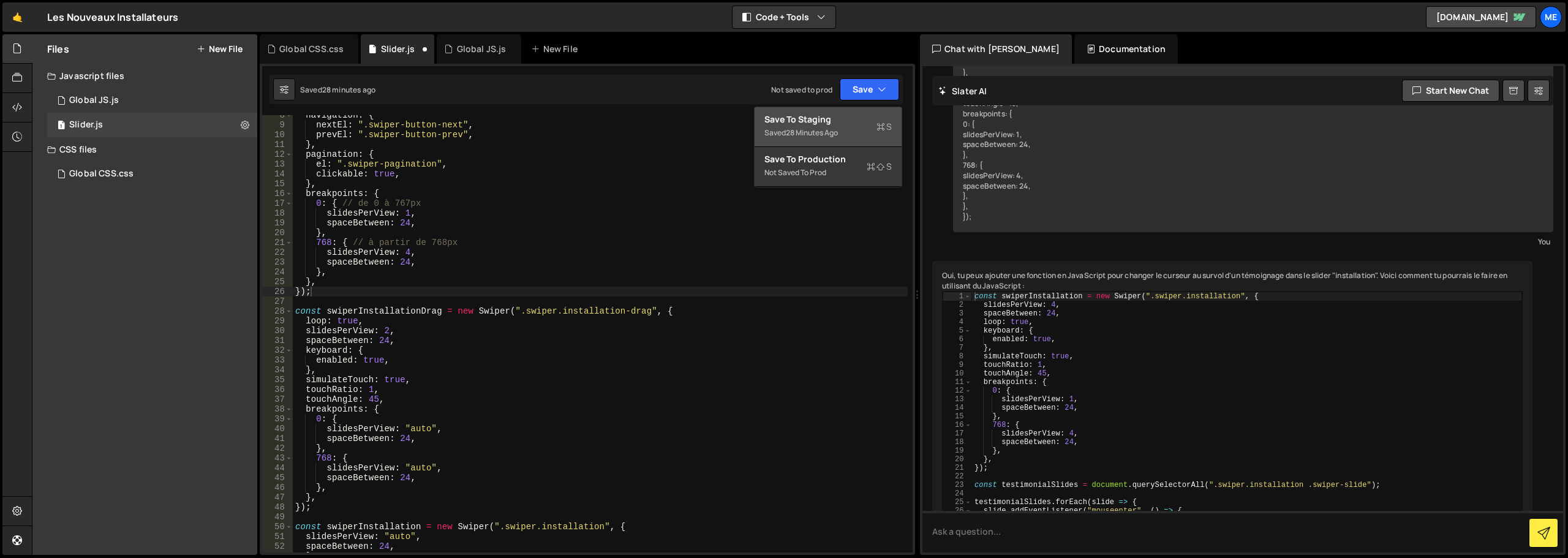
click at [845, 137] on div "Saved 28 minutes ago" at bounding box center [827, 132] width 127 height 14
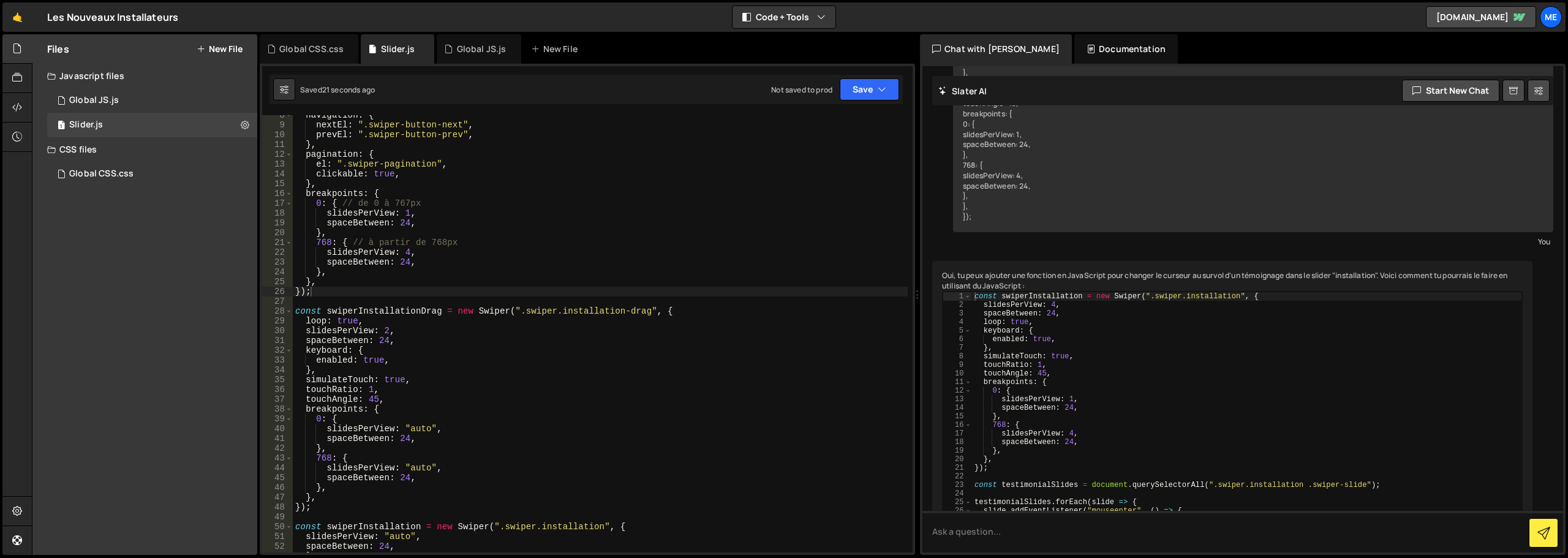
click at [387, 331] on div "navigation : { nextEl : ".swiper-button-next" , prevEl : ".swiper-button-prev" …" at bounding box center [600, 338] width 615 height 457
click at [593, 220] on div "navigation : { nextEl : ".swiper-button-next" , prevEl : ".swiper-button-prev" …" at bounding box center [600, 338] width 615 height 457
click at [862, 98] on button "Save" at bounding box center [869, 89] width 59 height 22
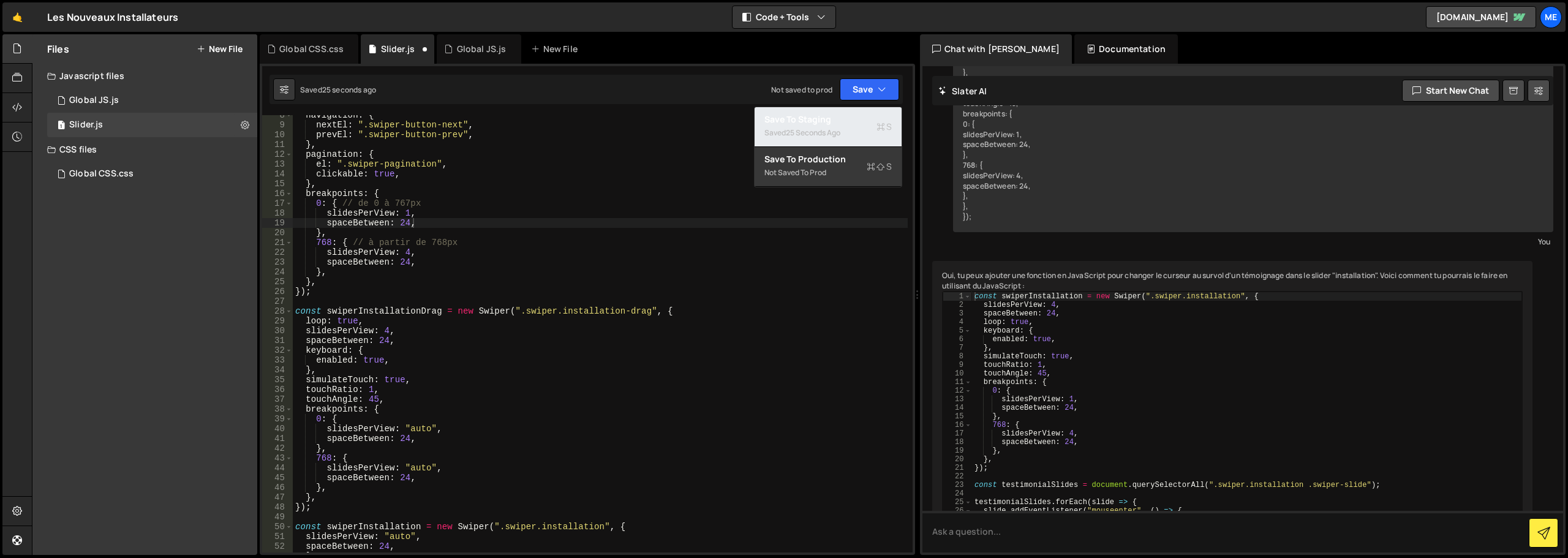
click at [861, 122] on div "Save to Staging S" at bounding box center [827, 119] width 127 height 12
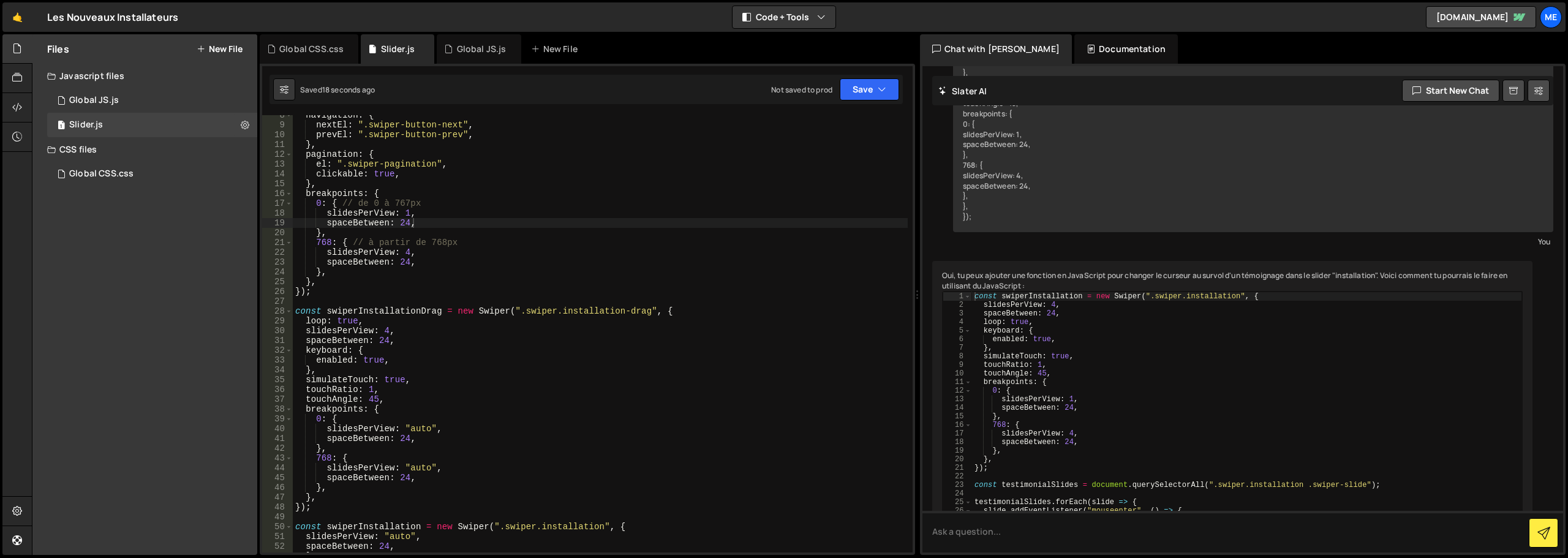
click at [387, 331] on div "navigation : { nextEl : ".swiper-button-next" , prevEl : ".swiper-button-prev" …" at bounding box center [600, 338] width 615 height 457
click at [873, 93] on button "Save" at bounding box center [869, 89] width 59 height 22
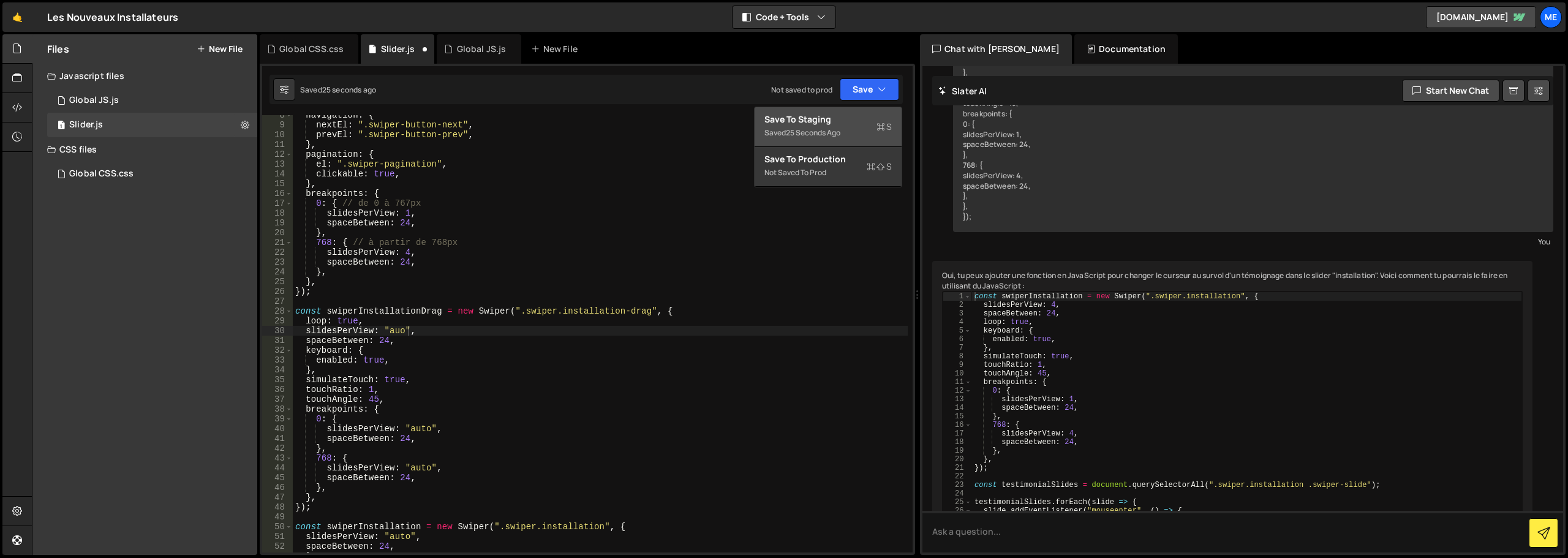
click at [854, 119] on div "Save to Staging S" at bounding box center [827, 119] width 127 height 12
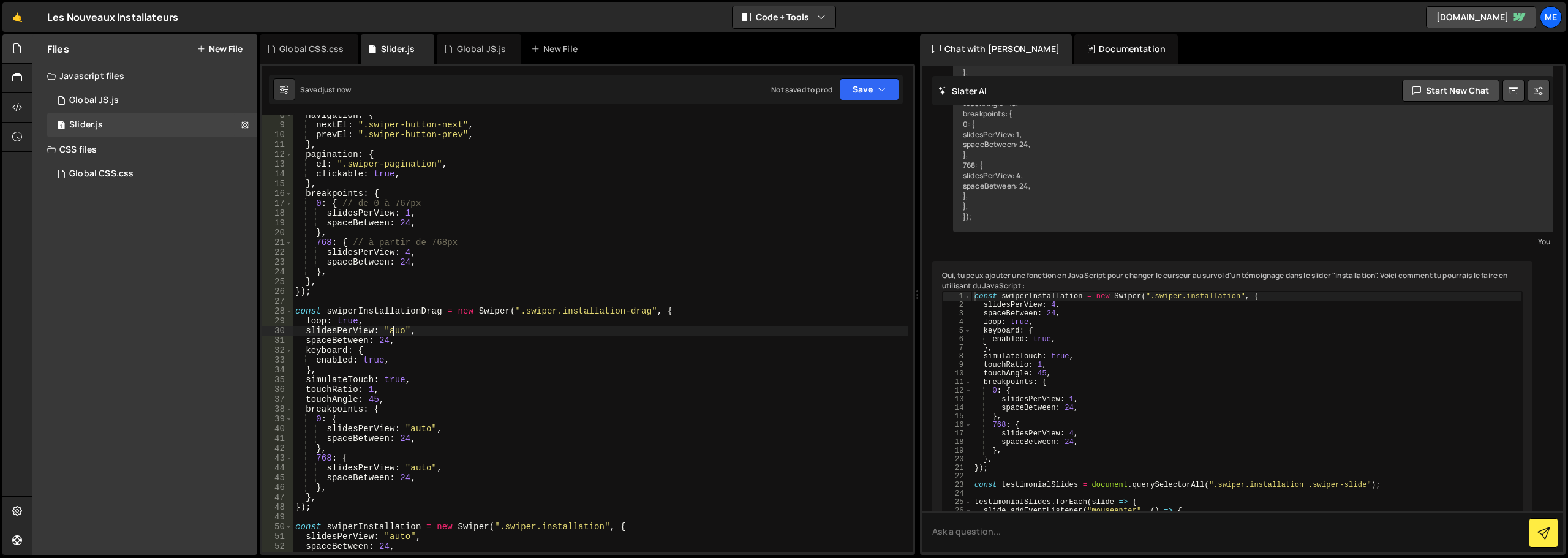
click at [395, 329] on div "navigation : { nextEl : ".swiper-button-next" , prevEl : ".swiper-button-prev" …" at bounding box center [600, 338] width 615 height 457
click at [455, 295] on div "navigation : { nextEl : ".swiper-button-next" , prevEl : ".swiper-button-prev" …" at bounding box center [600, 338] width 615 height 457
click at [864, 91] on button "Save" at bounding box center [869, 89] width 59 height 22
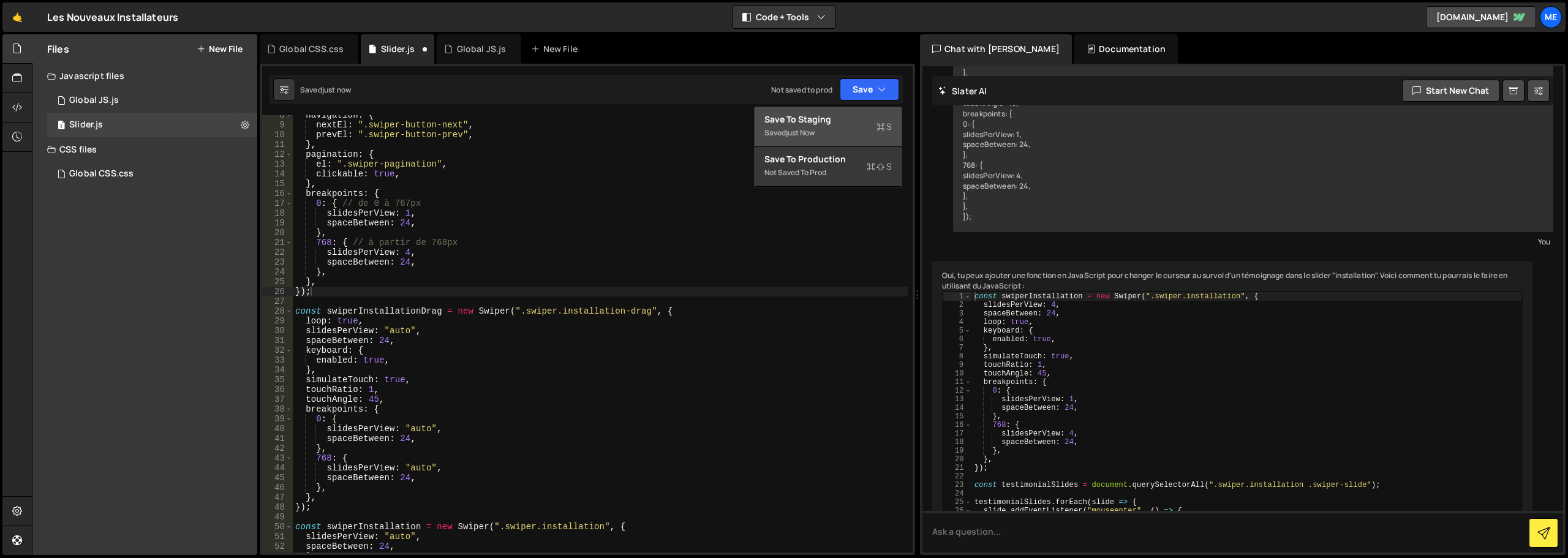
click at [856, 130] on div "Saved just now" at bounding box center [827, 132] width 127 height 14
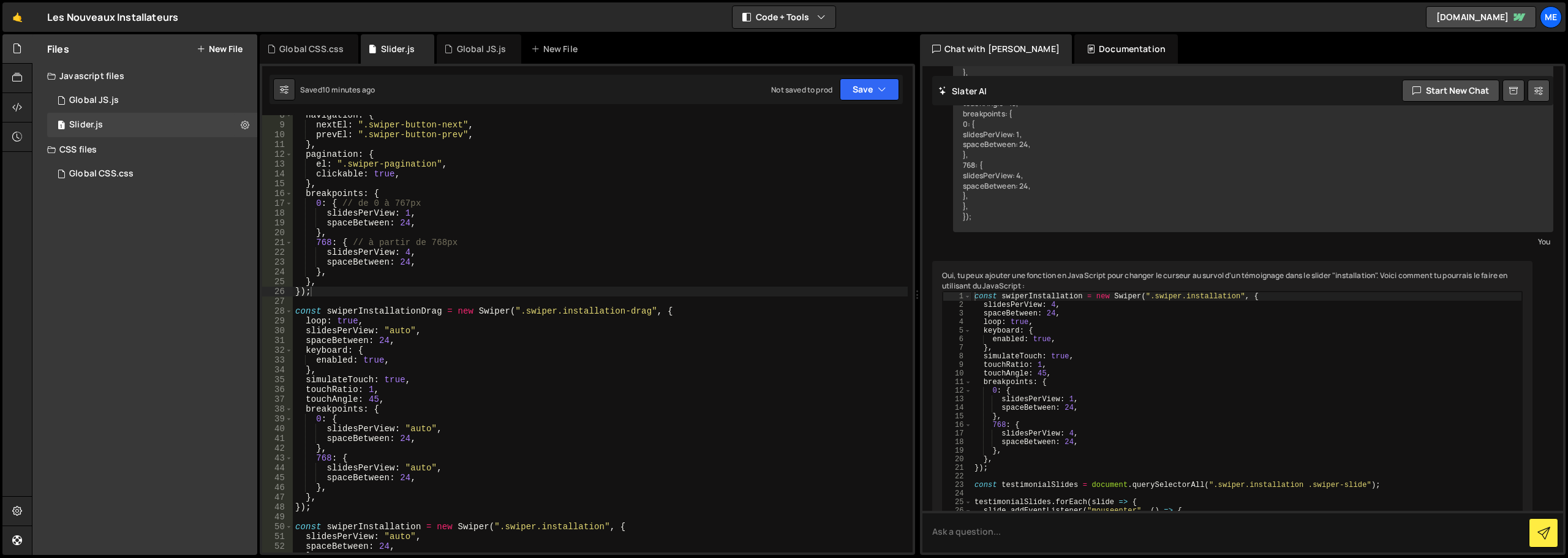
scroll to position [0, 0]
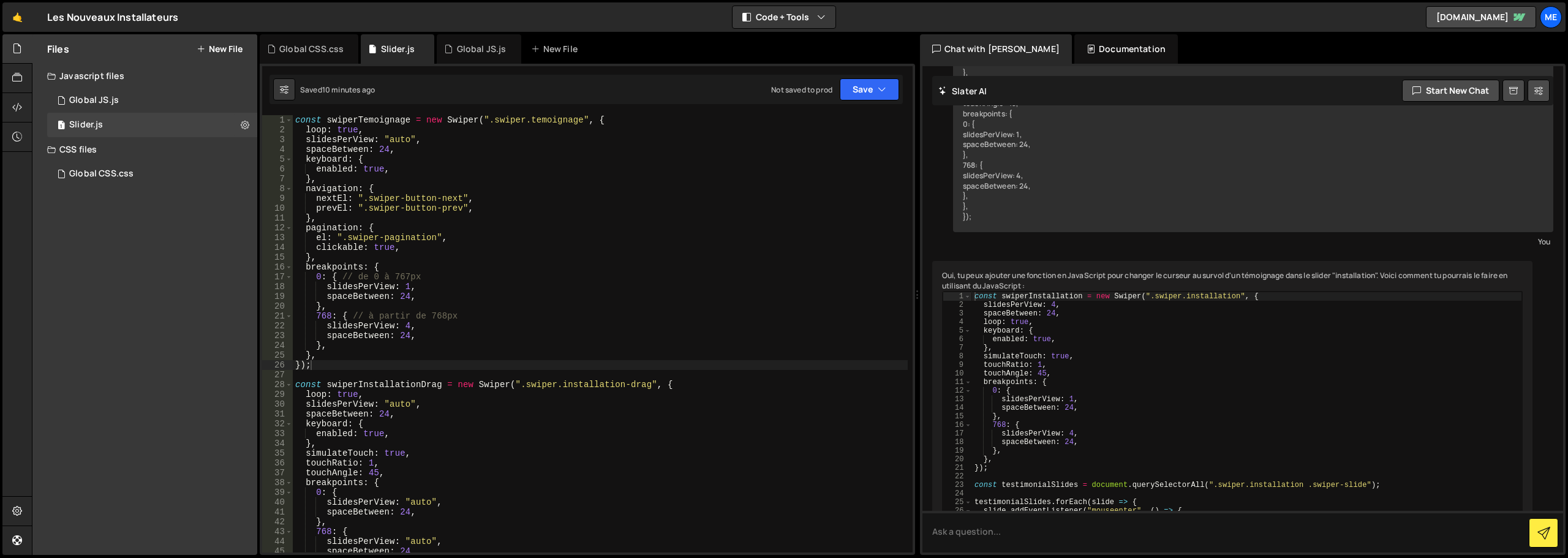
type textarea "slidesPerView: "auto","
click at [400, 140] on div "const swiperTemoignage = new Swiper ( ".swiper.temoignage" , { loop : true , sl…" at bounding box center [600, 343] width 615 height 457
